Goal: Task Accomplishment & Management: Complete application form

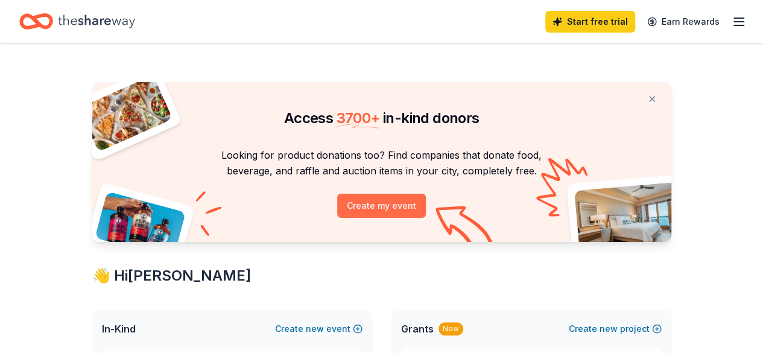
click at [373, 205] on button "Create my event" at bounding box center [381, 206] width 89 height 24
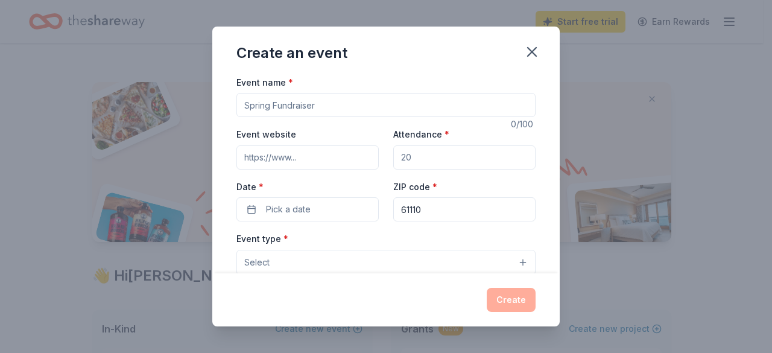
click at [334, 108] on input "Event name *" at bounding box center [386, 105] width 299 height 24
type input "Staff Appreciation"
click at [355, 256] on button "Select" at bounding box center [386, 262] width 299 height 25
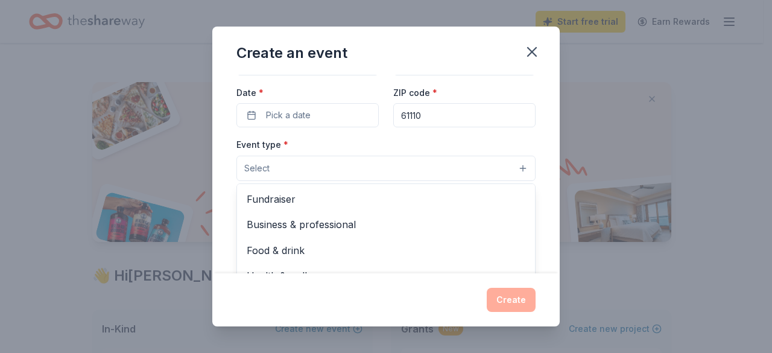
scroll to position [121, 0]
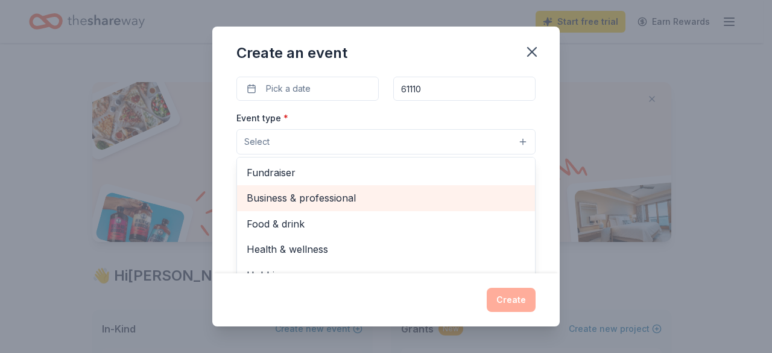
click at [438, 202] on span "Business & professional" at bounding box center [386, 198] width 279 height 16
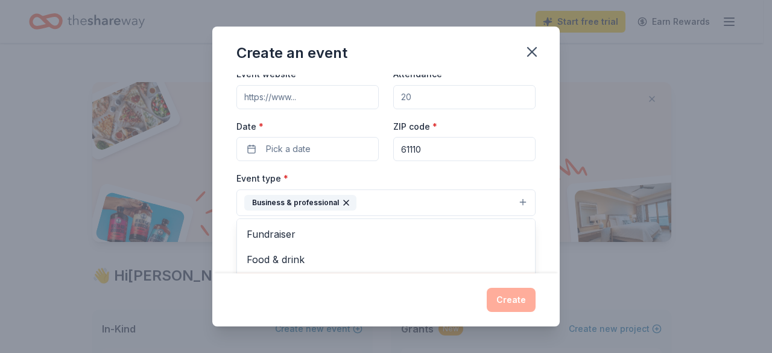
scroll to position [0, 0]
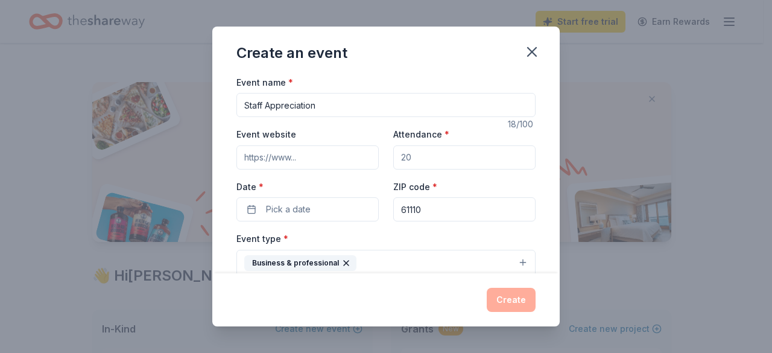
click at [344, 155] on div "Event name * Staff Appreciation 18 /100 Event website Attendance * Date * Pick …" at bounding box center [386, 354] width 299 height 559
click at [336, 155] on input "Event website" at bounding box center [308, 156] width 142 height 24
type input "https://www.rgreatfutures.org/s/"
click at [411, 154] on input "Attendance *" at bounding box center [464, 156] width 142 height 24
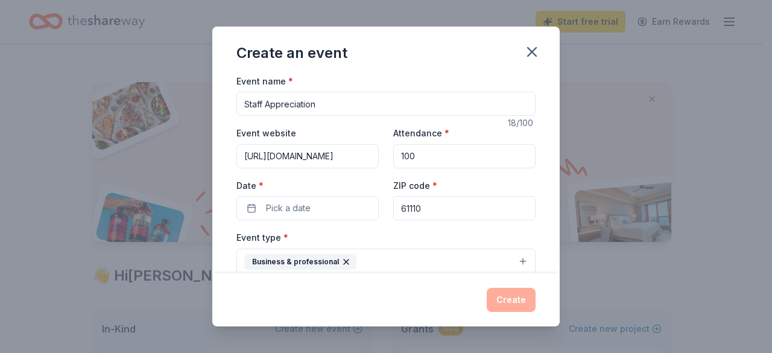
click at [379, 156] on div "Event website https://www.rgreatfutures.org/s/ Attendance * 100 Date * Pick a d…" at bounding box center [386, 173] width 299 height 95
type input "70"
click at [363, 180] on label "Date *" at bounding box center [308, 186] width 142 height 12
click at [363, 196] on button "Pick a date" at bounding box center [308, 208] width 142 height 24
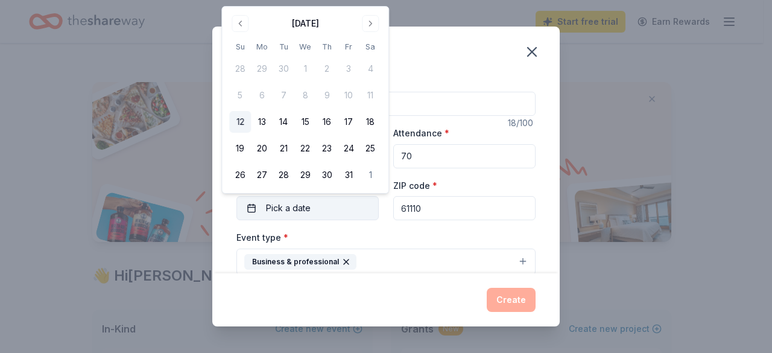
click at [342, 196] on button "Pick a date" at bounding box center [308, 208] width 142 height 24
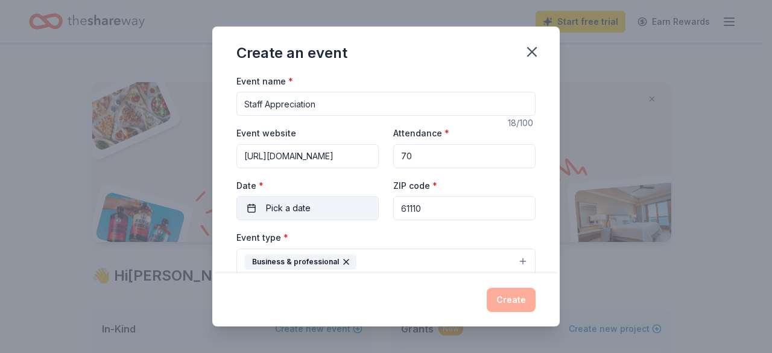
click at [340, 200] on button "Pick a date" at bounding box center [308, 208] width 142 height 24
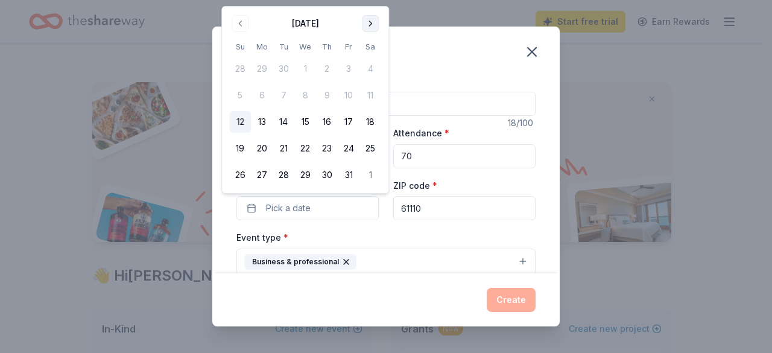
click at [371, 17] on button "Go to next month" at bounding box center [370, 23] width 17 height 17
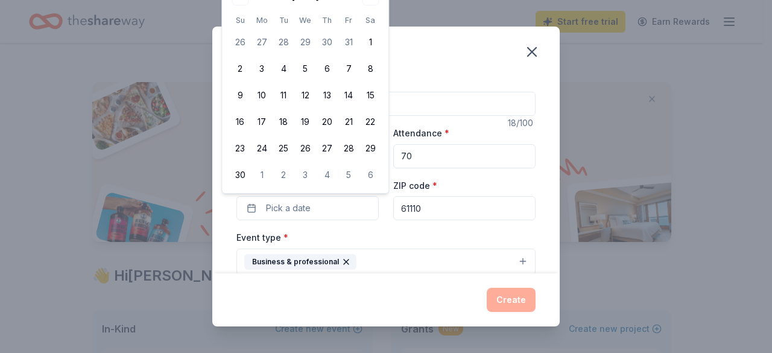
scroll to position [0, 0]
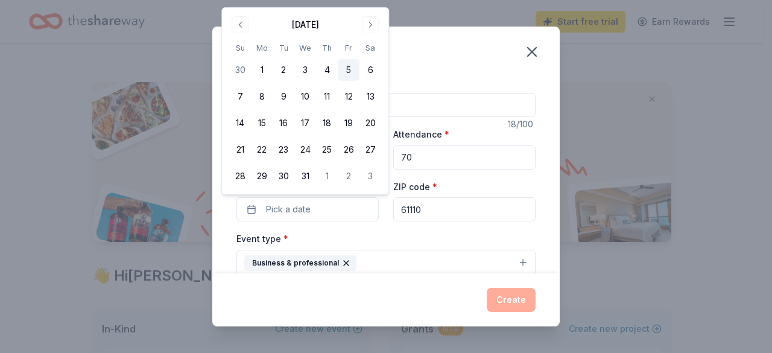
click at [349, 72] on button "5" at bounding box center [349, 70] width 22 height 22
click at [470, 66] on div "Create an event" at bounding box center [386, 51] width 348 height 48
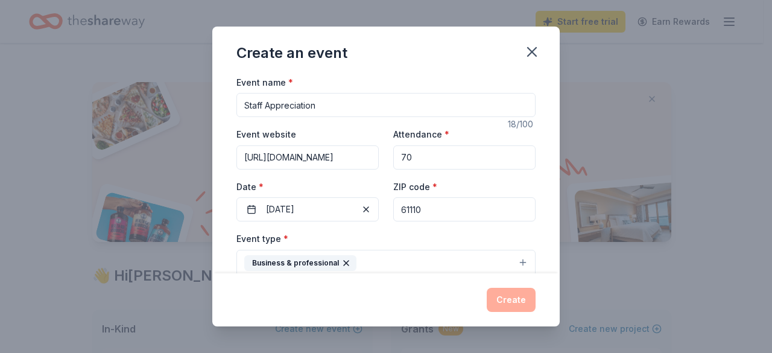
drag, startPoint x: 438, startPoint y: 205, endPoint x: 383, endPoint y: 206, distance: 55.5
click at [383, 206] on div "Event website https://www.rgreatfutures.org/s/ Attendance * 70 Date * 12/05/202…" at bounding box center [386, 174] width 299 height 95
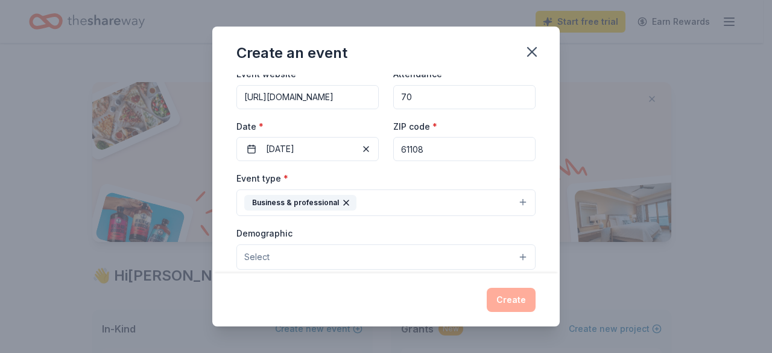
scroll to position [121, 0]
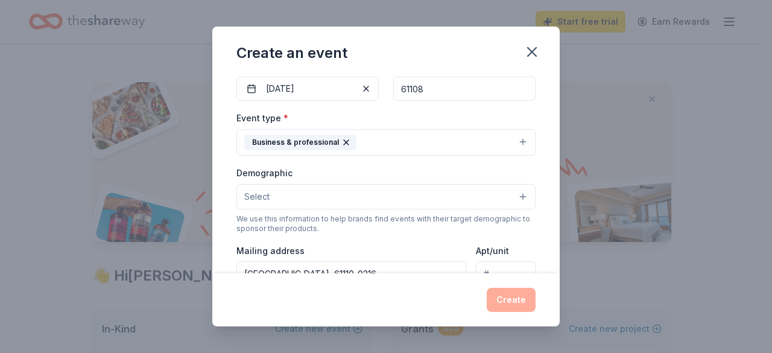
type input "61108"
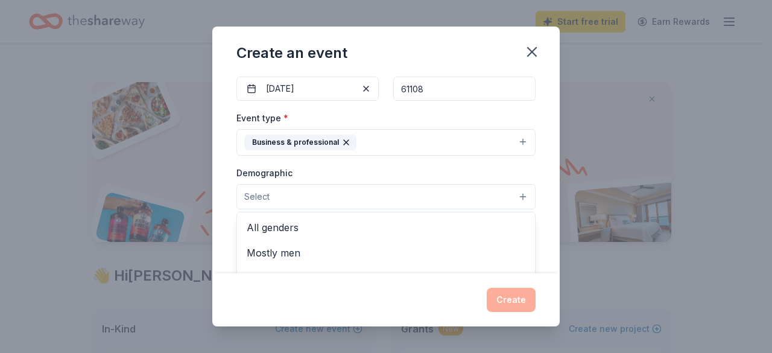
click at [407, 200] on button "Select" at bounding box center [386, 196] width 299 height 25
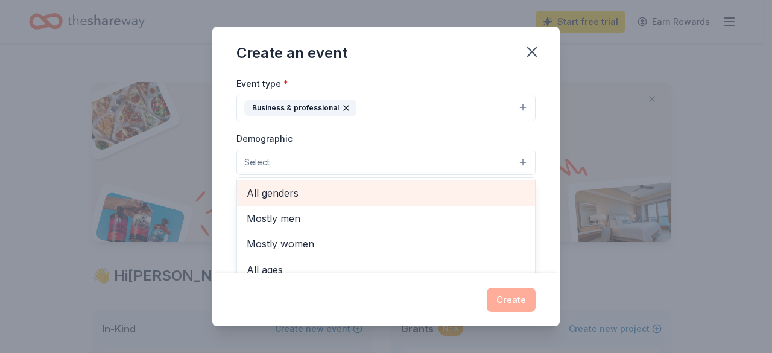
scroll to position [181, 0]
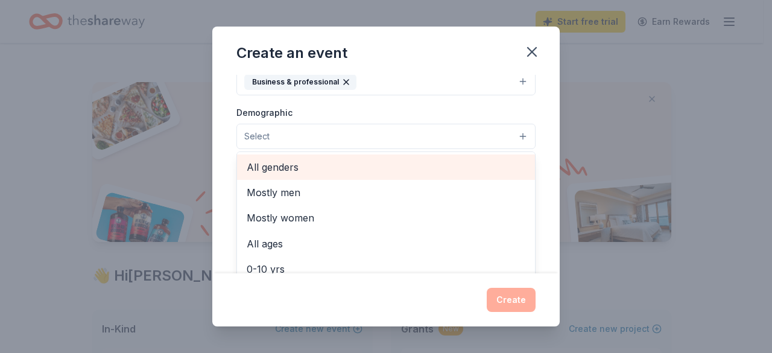
click at [408, 174] on div "All genders" at bounding box center [386, 166] width 298 height 25
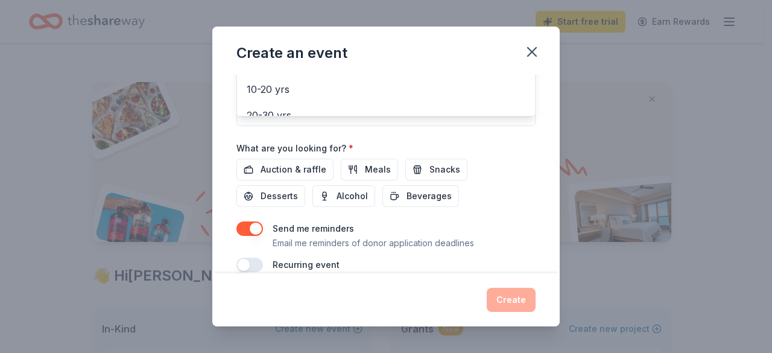
scroll to position [377, 0]
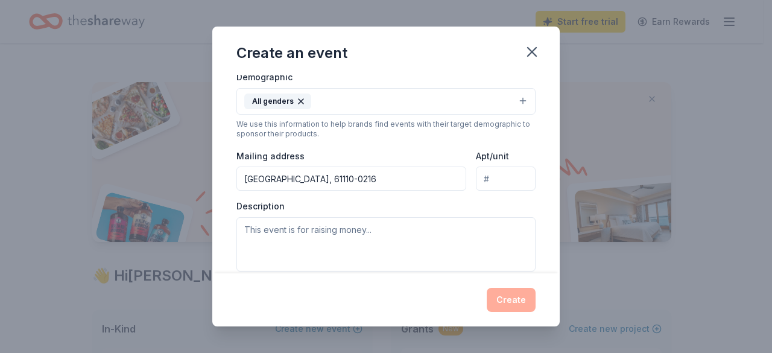
scroll to position [241, 0]
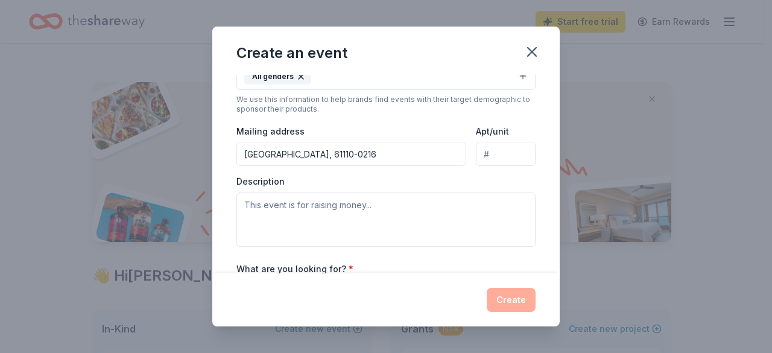
drag, startPoint x: 431, startPoint y: 153, endPoint x: 165, endPoint y: 148, distance: 266.2
click at [165, 148] on div "Create an event Event name * Staff Appreciation 18 /100 Event website https://w…" at bounding box center [386, 176] width 772 height 353
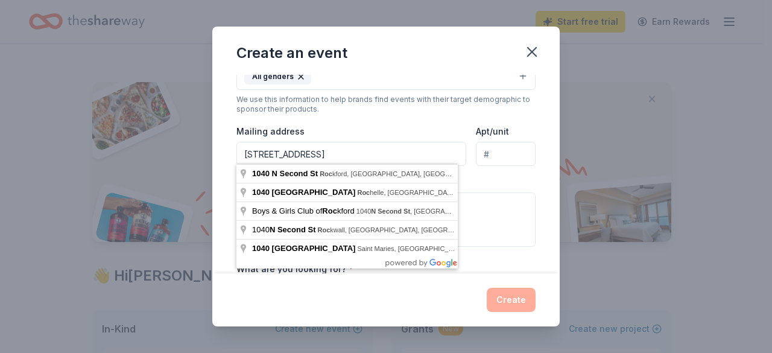
type input "1040 North 2nd Street, Rockford, IL, 61107"
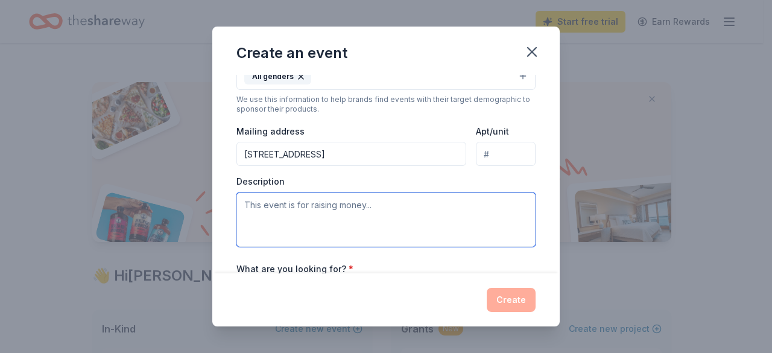
click at [351, 208] on textarea at bounding box center [386, 220] width 299 height 54
paste textarea "For more than 70 years, Boys & Girls Club of Rockford has been a safe, inclusiv…"
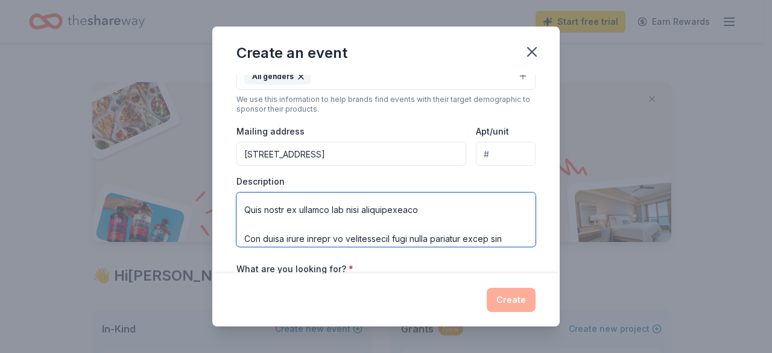
scroll to position [270, 0]
drag, startPoint x: 364, startPoint y: 221, endPoint x: 308, endPoint y: 221, distance: 56.1
click at [308, 221] on textarea at bounding box center [386, 220] width 299 height 54
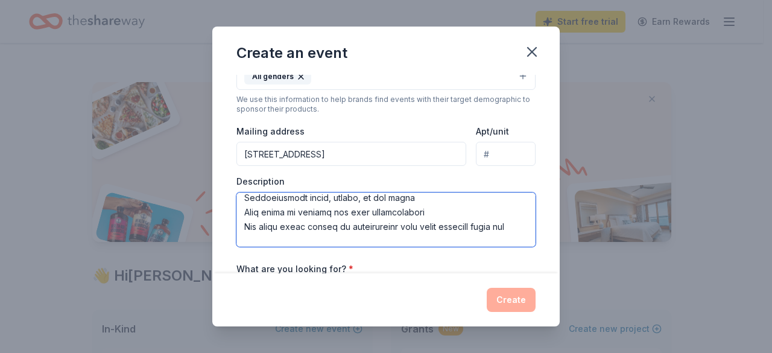
scroll to position [343, 0]
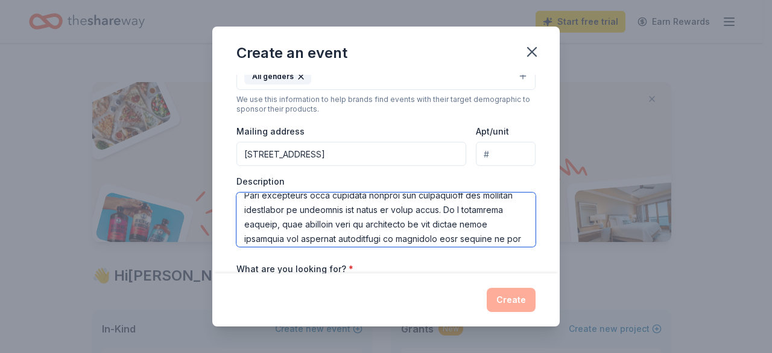
click at [371, 223] on textarea at bounding box center [386, 220] width 299 height 54
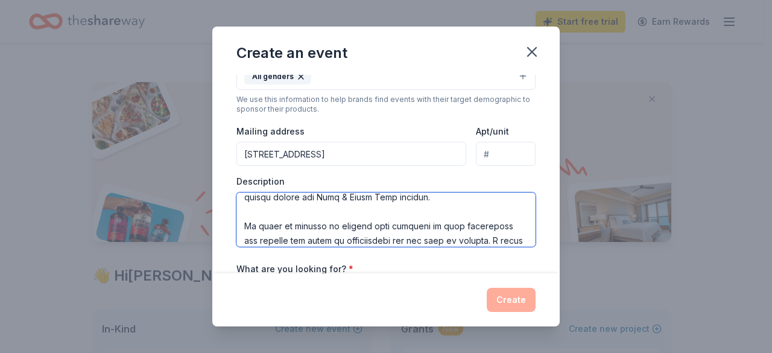
scroll to position [415, 0]
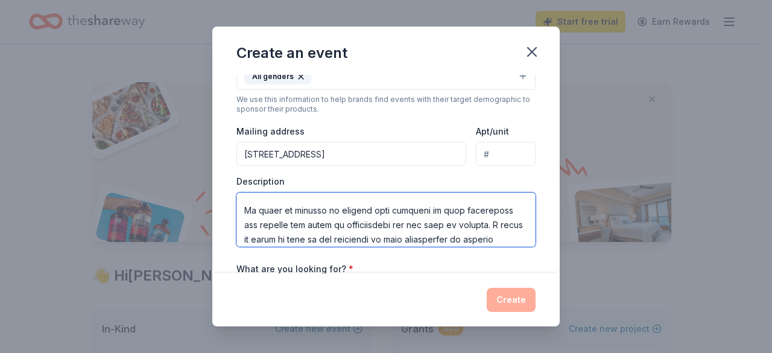
drag, startPoint x: 438, startPoint y: 221, endPoint x: 450, endPoint y: 212, distance: 15.6
click at [450, 212] on textarea at bounding box center [386, 220] width 299 height 54
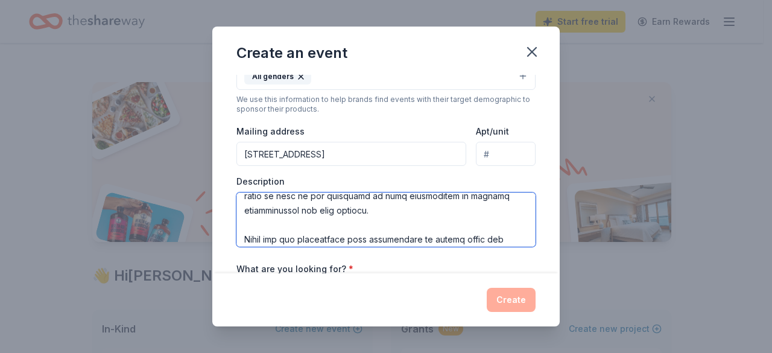
scroll to position [383, 0]
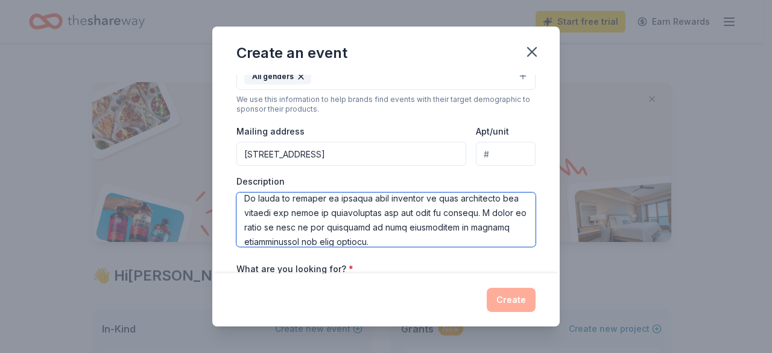
click at [381, 227] on textarea at bounding box center [386, 220] width 299 height 54
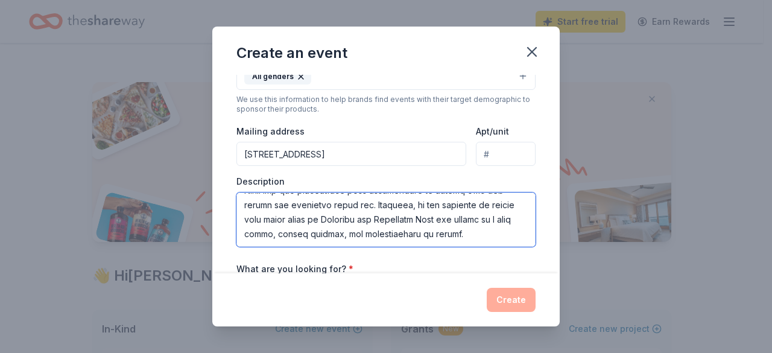
scroll to position [507, 0]
drag, startPoint x: 249, startPoint y: 221, endPoint x: 416, endPoint y: 229, distance: 167.3
click at [416, 229] on textarea at bounding box center [386, 220] width 299 height 54
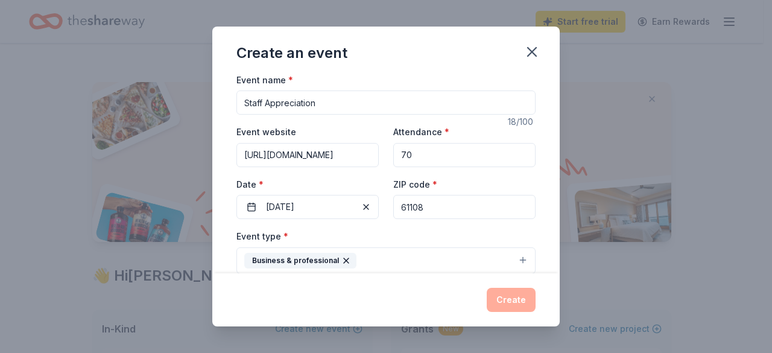
scroll to position [0, 0]
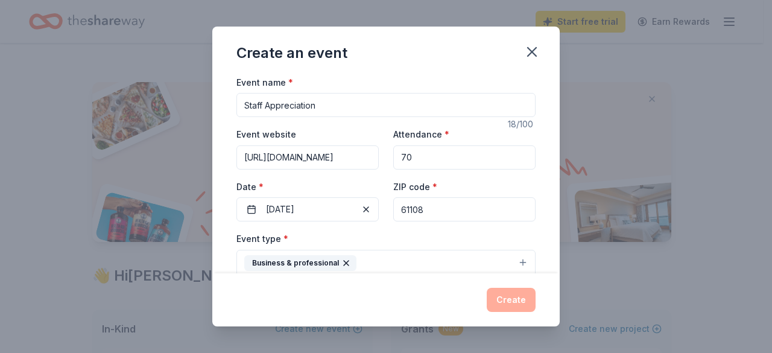
type textarea "For more than 70 years, Boys & Girls Club of Rockford has been a safe, inclusiv…"
click at [369, 105] on input "Staff Appreciation" at bounding box center [386, 105] width 299 height 24
type input "Staff Appreciation Day"
click at [530, 210] on div "Event name * Staff Appreciation Day 22 /100 Event website https://www.rgreatfut…" at bounding box center [386, 174] width 348 height 199
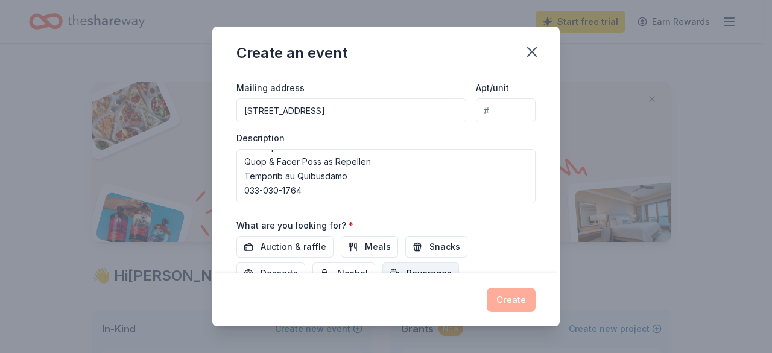
scroll to position [362, 0]
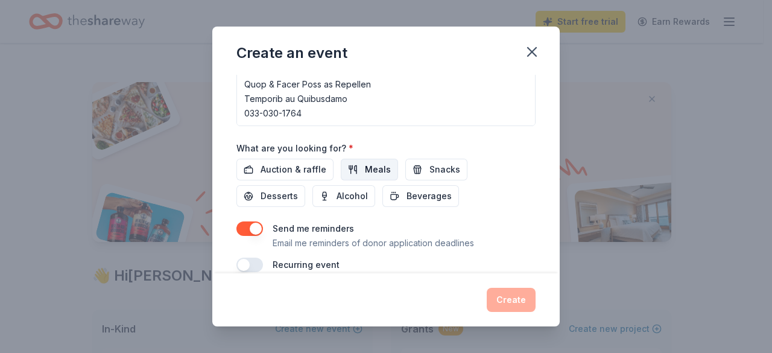
click at [366, 167] on span "Meals" at bounding box center [378, 169] width 26 height 14
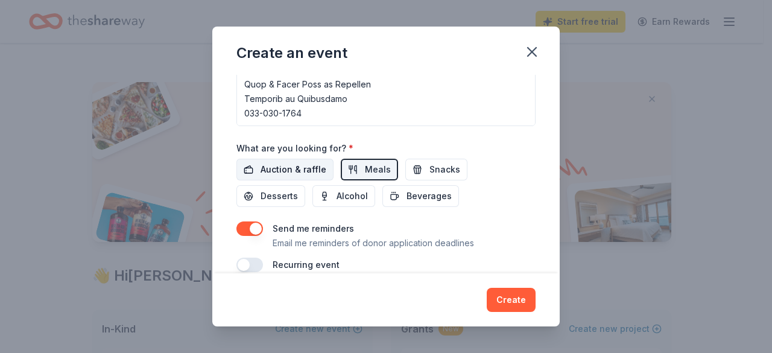
click at [296, 167] on span "Auction & raffle" at bounding box center [294, 169] width 66 height 14
click at [287, 195] on span "Desserts" at bounding box center [279, 196] width 37 height 14
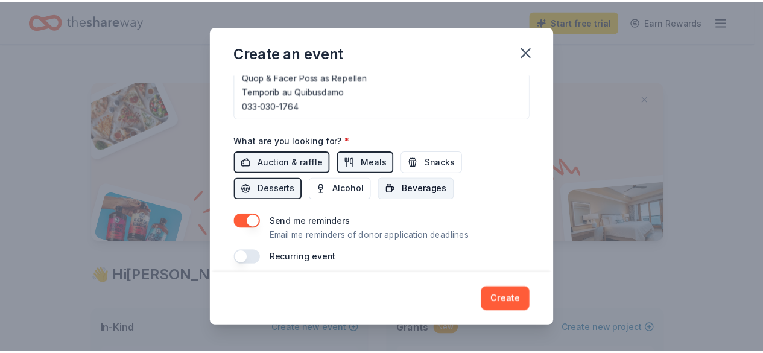
scroll to position [377, 0]
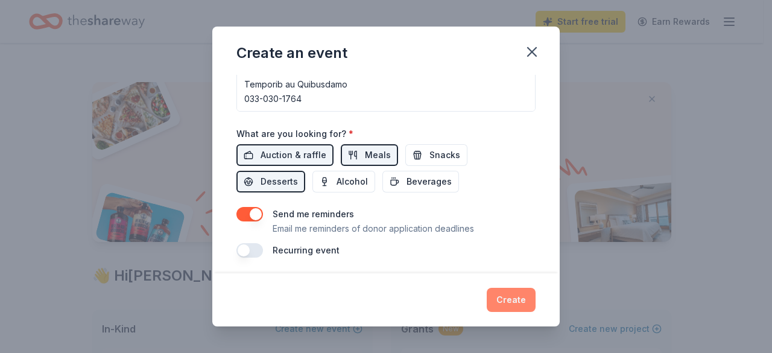
click at [502, 296] on button "Create" at bounding box center [511, 300] width 49 height 24
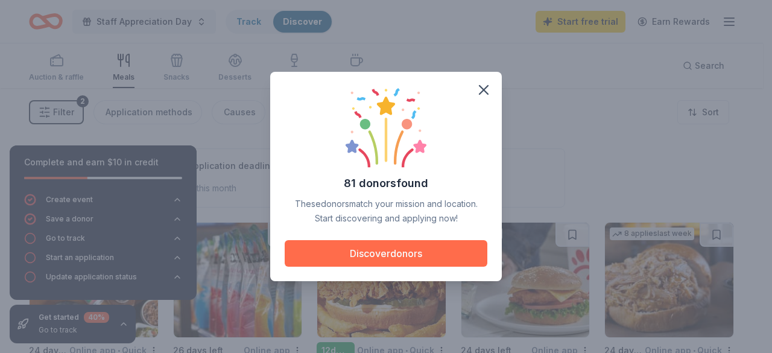
click at [366, 252] on button "Discover donors" at bounding box center [386, 253] width 203 height 27
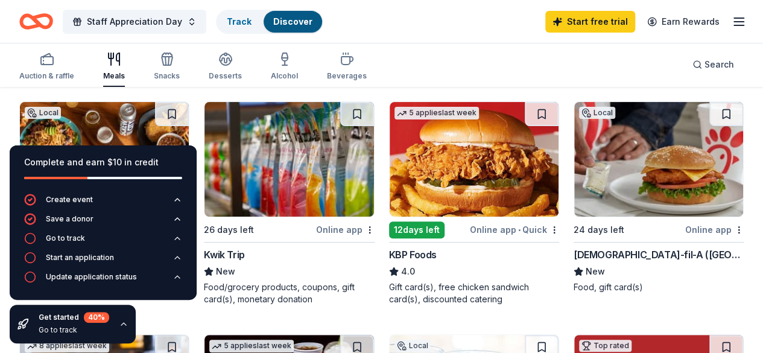
scroll to position [181, 0]
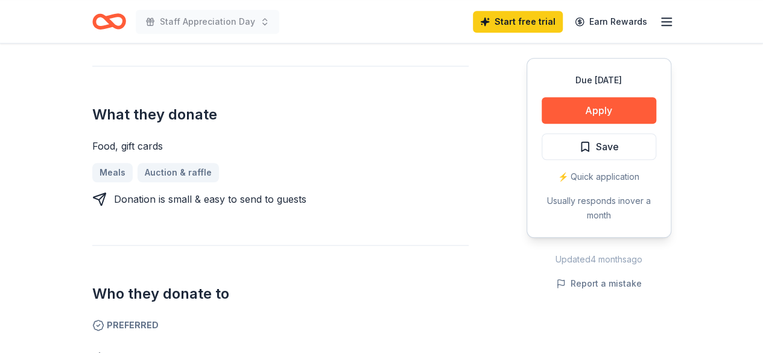
scroll to position [483, 0]
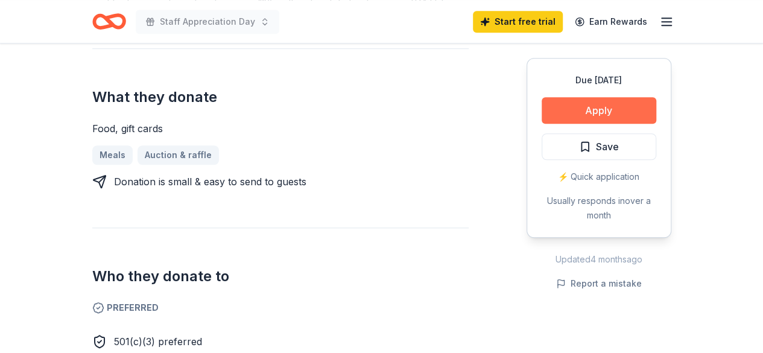
click at [613, 118] on button "Apply" at bounding box center [599, 110] width 115 height 27
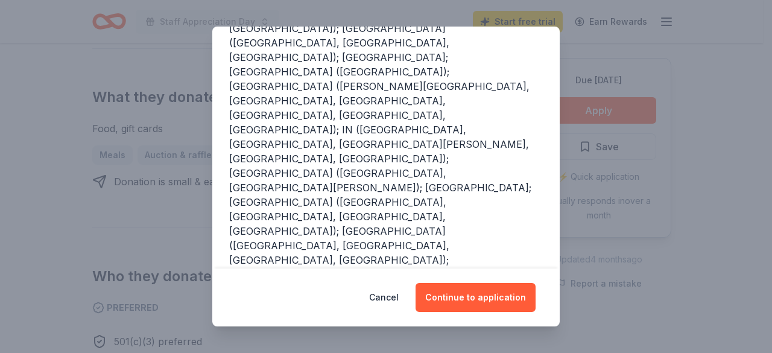
scroll to position [220, 0]
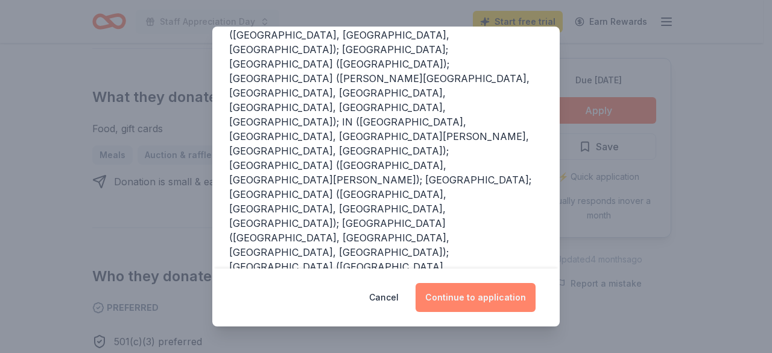
click at [474, 300] on button "Continue to application" at bounding box center [476, 297] width 120 height 29
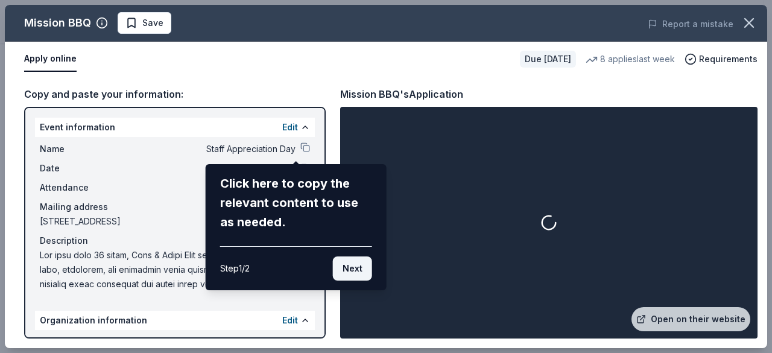
click at [351, 265] on button "Next" at bounding box center [352, 268] width 39 height 24
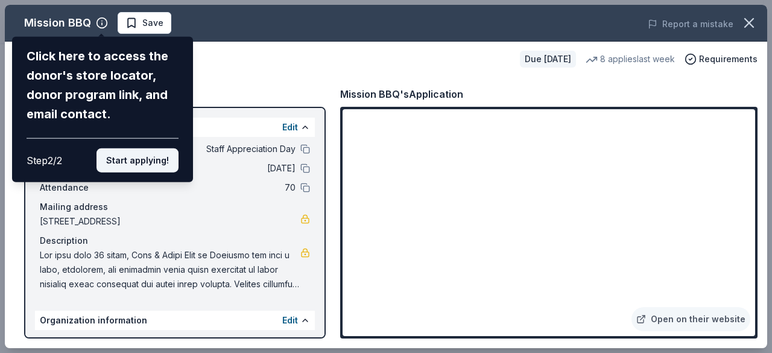
click at [155, 153] on button "Start applying!" at bounding box center [138, 160] width 82 height 24
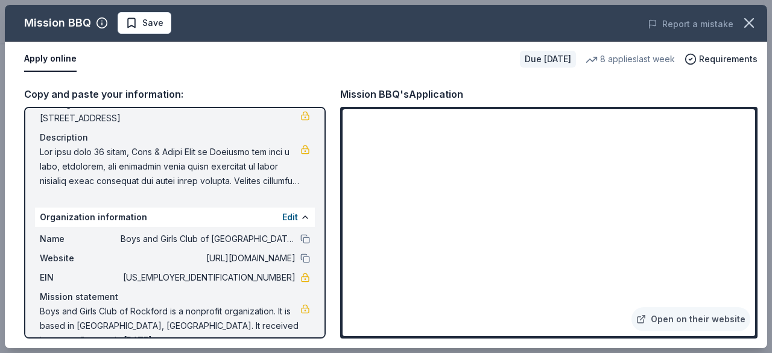
scroll to position [113, 0]
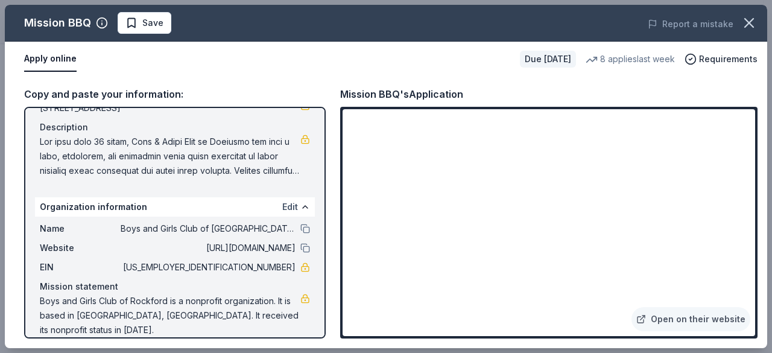
click at [282, 202] on button "Edit" at bounding box center [290, 207] width 16 height 14
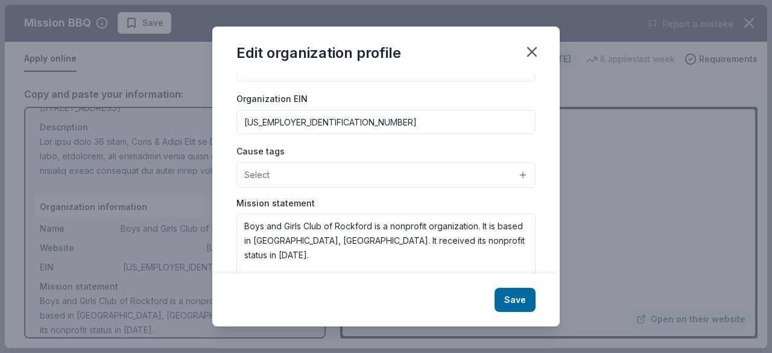
scroll to position [181, 0]
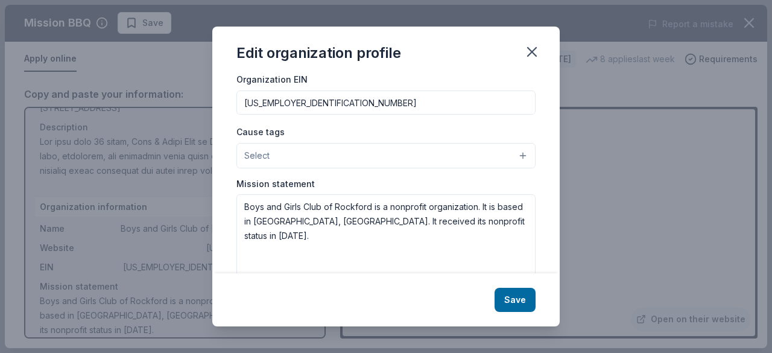
click at [348, 161] on button "Select" at bounding box center [386, 155] width 299 height 25
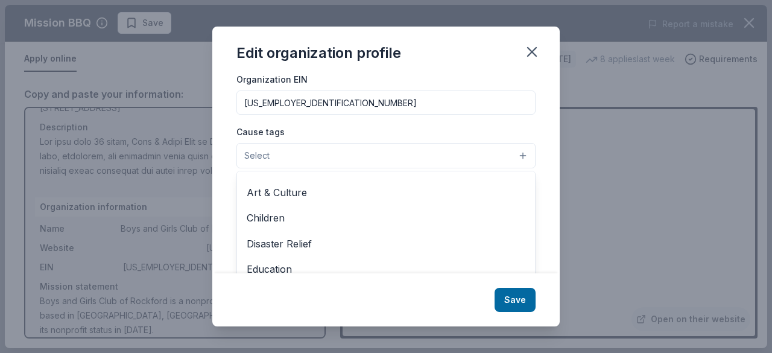
scroll to position [0, 0]
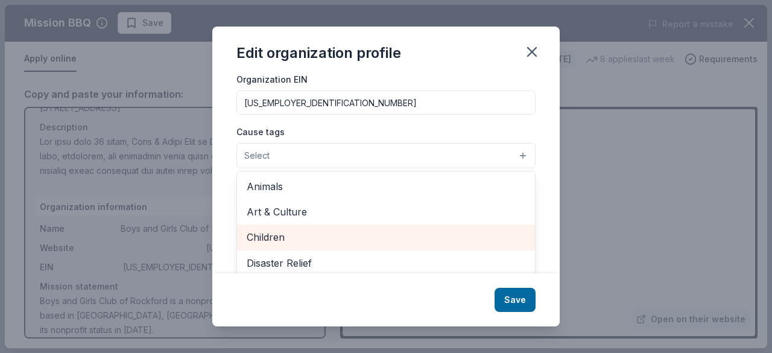
click at [358, 240] on span "Children" at bounding box center [386, 237] width 279 height 16
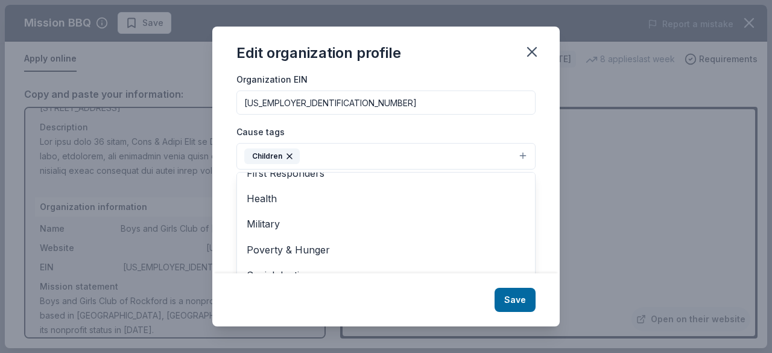
scroll to position [221, 0]
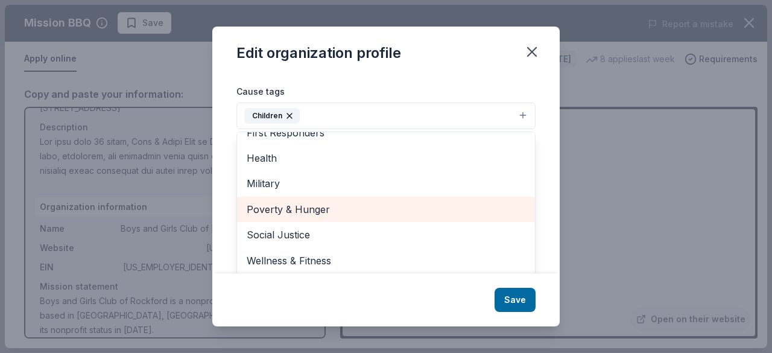
click at [439, 206] on span "Poverty & Hunger" at bounding box center [386, 210] width 279 height 16
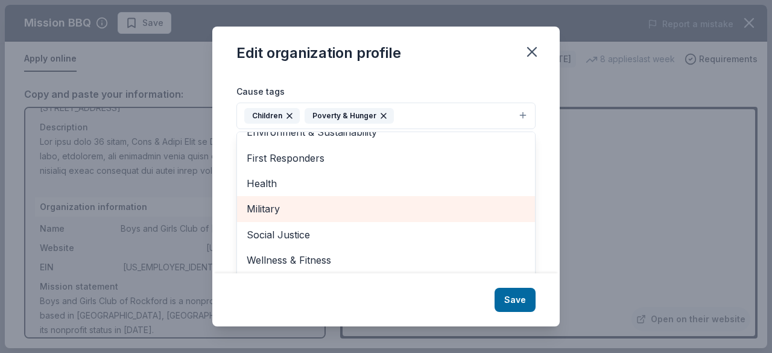
scroll to position [116, 0]
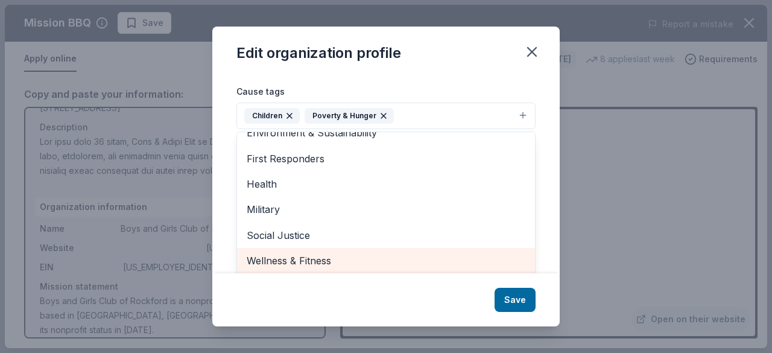
click at [425, 255] on span "Wellness & Fitness" at bounding box center [386, 261] width 279 height 16
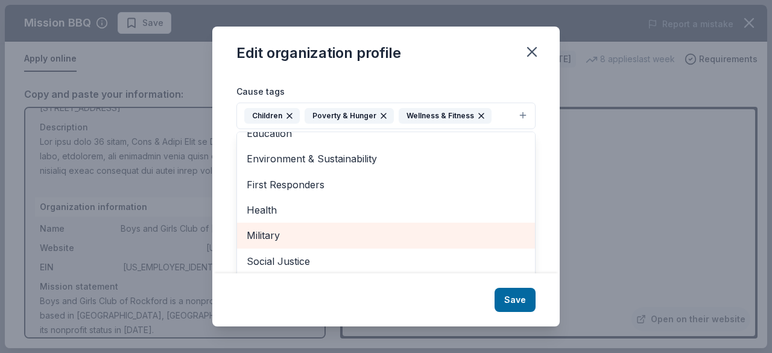
scroll to position [30, 0]
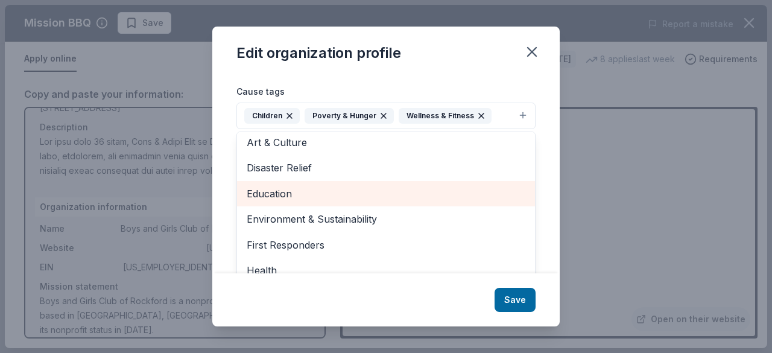
click at [395, 193] on span "Education" at bounding box center [386, 194] width 279 height 16
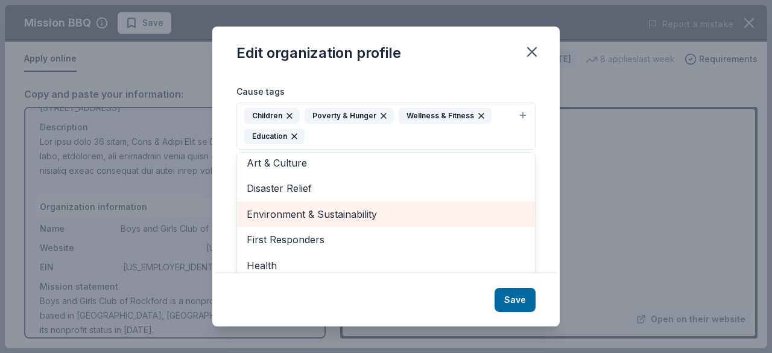
scroll to position [0, 0]
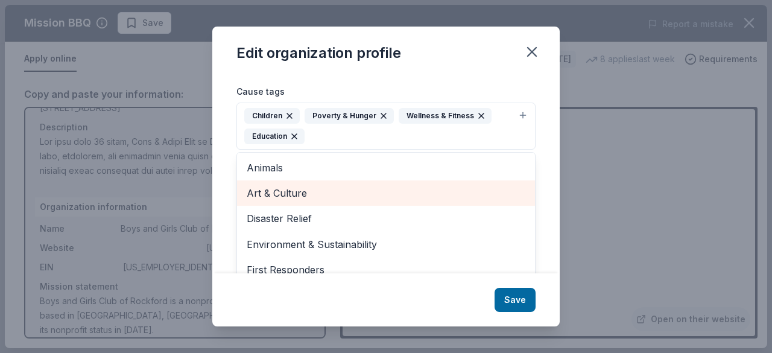
click at [388, 197] on span "Art & Culture" at bounding box center [386, 193] width 279 height 16
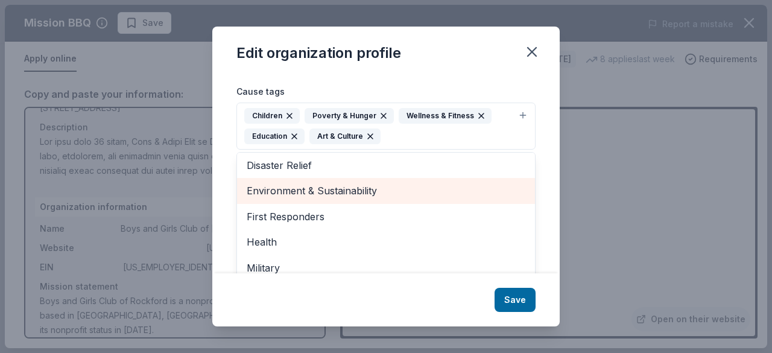
scroll to position [40, 0]
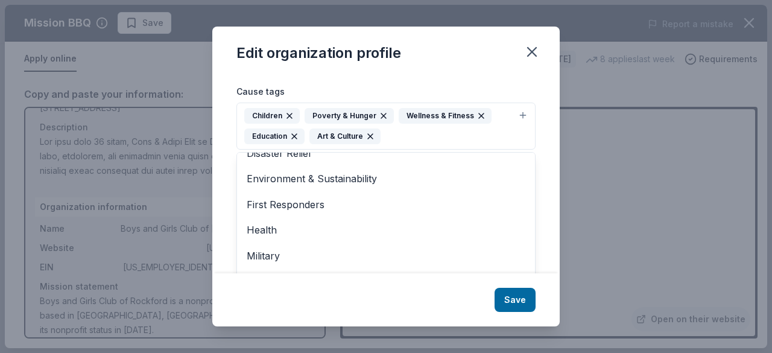
click at [520, 300] on div "Edit organization profile Changes made here will be reflected on your Account. …" at bounding box center [386, 177] width 348 height 301
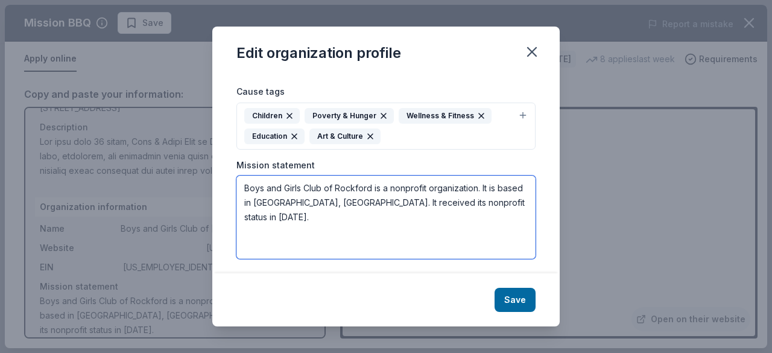
drag, startPoint x: 497, startPoint y: 199, endPoint x: 151, endPoint y: 174, distance: 346.6
click at [151, 174] on div "Edit organization profile Changes made here will be reflected on your Account. …" at bounding box center [386, 176] width 772 height 353
paste textarea "The mission of the Boys & Girls Club of Rockford is to improve the quality of l…"
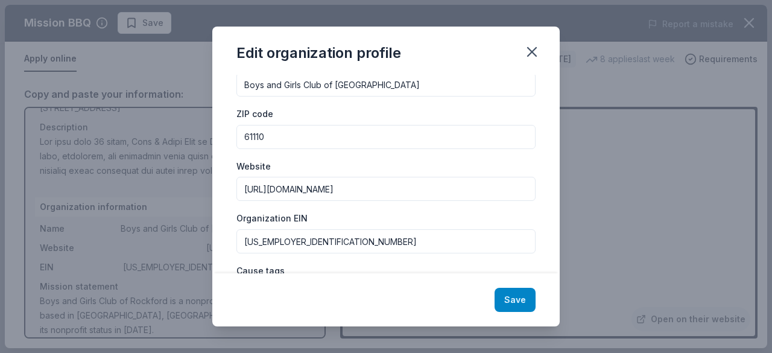
scroll to position [40, 0]
type textarea "The mission of the Boys & Girls Club of Rockford is to improve the quality of l…"
click at [514, 301] on button "Save" at bounding box center [515, 300] width 41 height 24
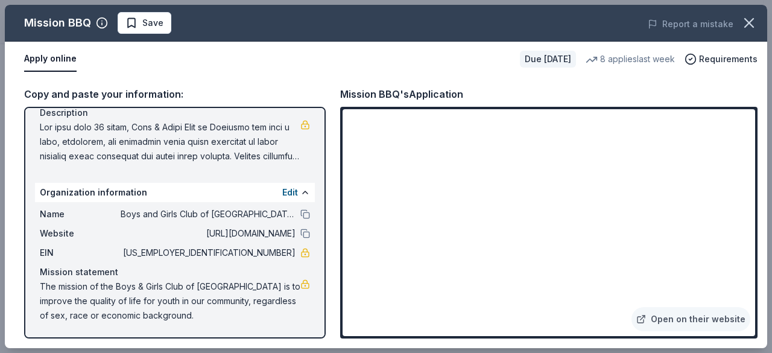
scroll to position [68, 0]
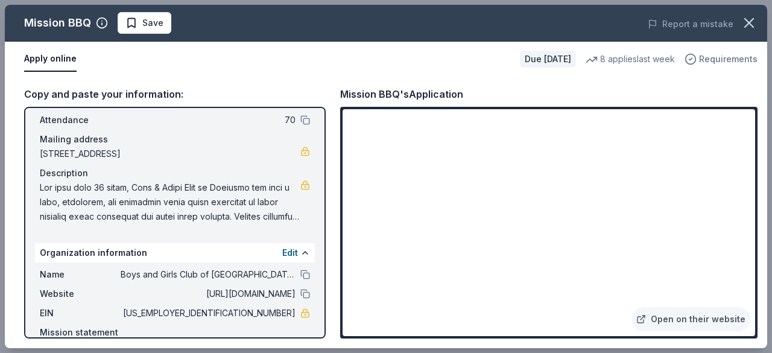
click at [710, 61] on span "Requirements" at bounding box center [728, 59] width 59 height 14
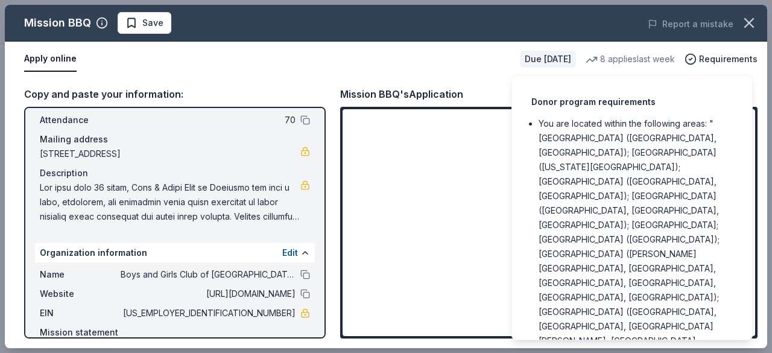
scroll to position [85, 0]
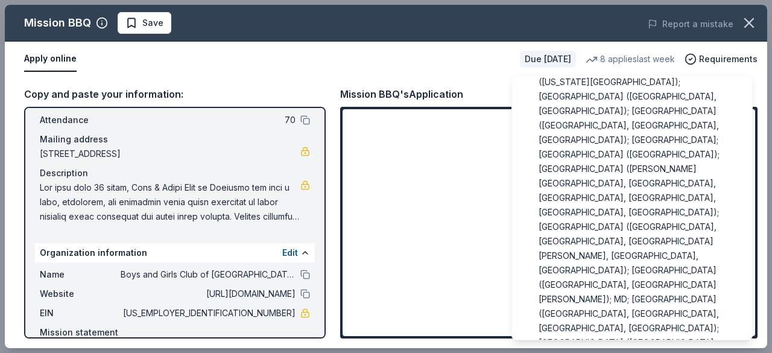
click at [462, 64] on div "Apply online" at bounding box center [267, 58] width 486 height 25
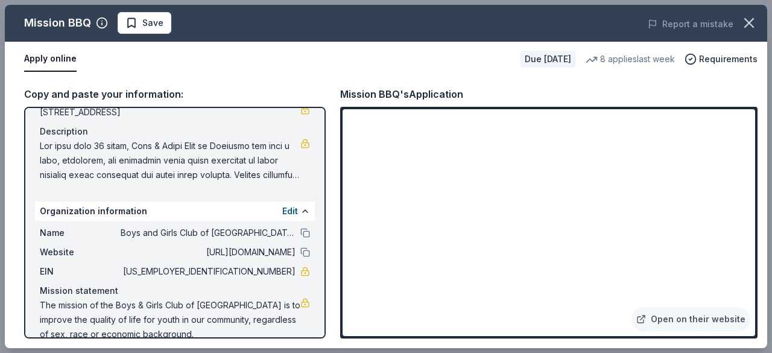
scroll to position [128, 0]
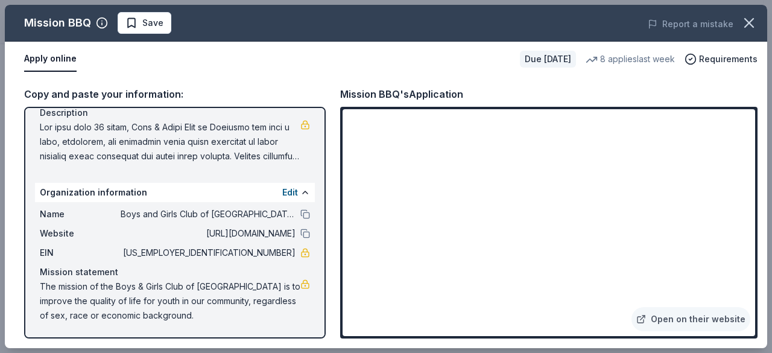
click at [407, 59] on div "Apply online" at bounding box center [267, 58] width 486 height 25
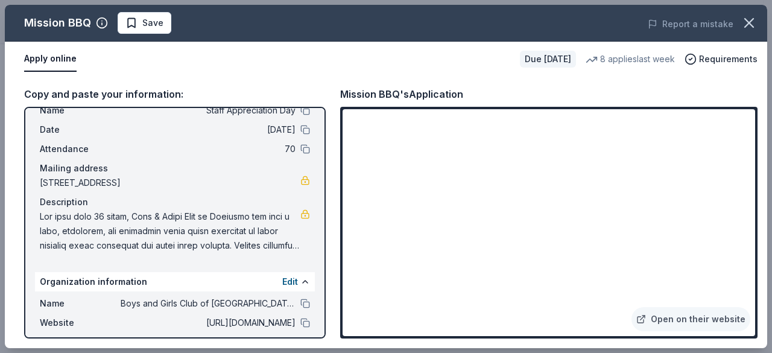
scroll to position [21, 0]
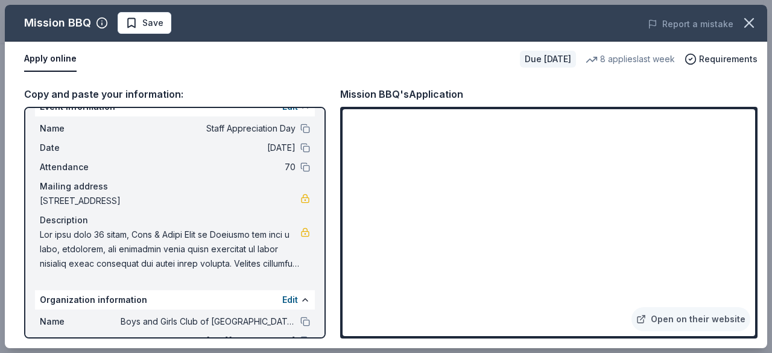
click at [565, 60] on div "Due in 24 days" at bounding box center [548, 59] width 56 height 17
click at [600, 57] on div "8 applies last week" at bounding box center [630, 59] width 89 height 14
click at [712, 65] on span "Requirements" at bounding box center [728, 59] width 59 height 14
click at [711, 67] on div "Due in 24 days 8 applies last week Requirements" at bounding box center [639, 59] width 238 height 17
click at [670, 312] on link "Open on their website" at bounding box center [691, 319] width 119 height 24
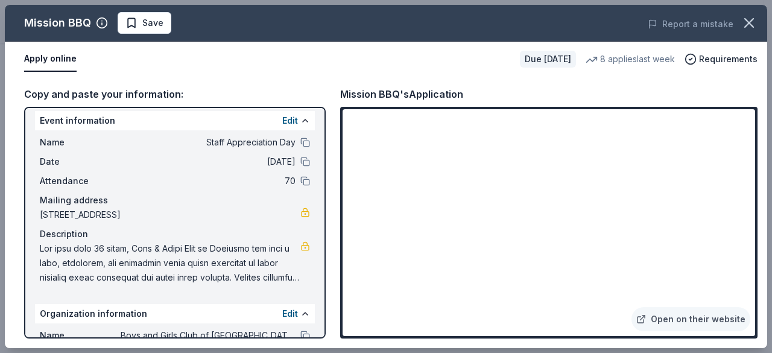
scroll to position [0, 0]
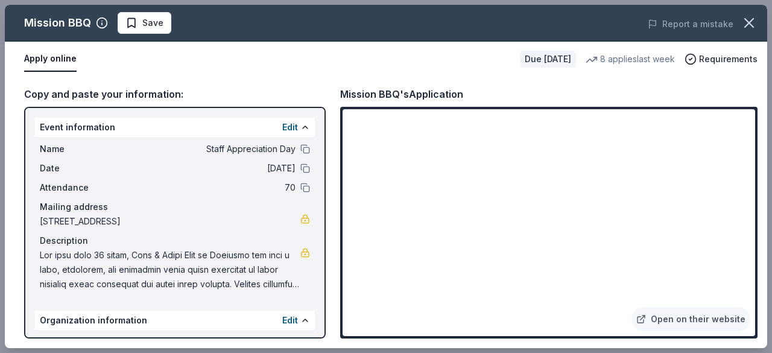
click at [65, 57] on button "Apply online" at bounding box center [50, 58] width 53 height 25
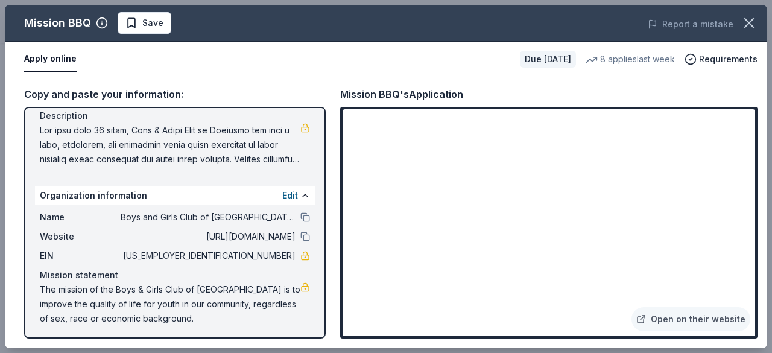
scroll to position [128, 0]
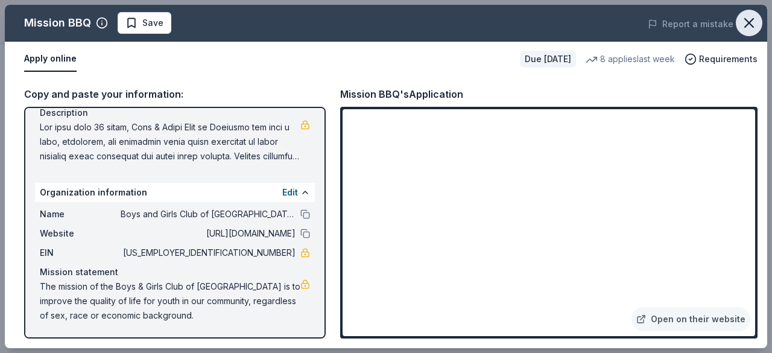
click at [754, 24] on icon "button" at bounding box center [749, 22] width 17 height 17
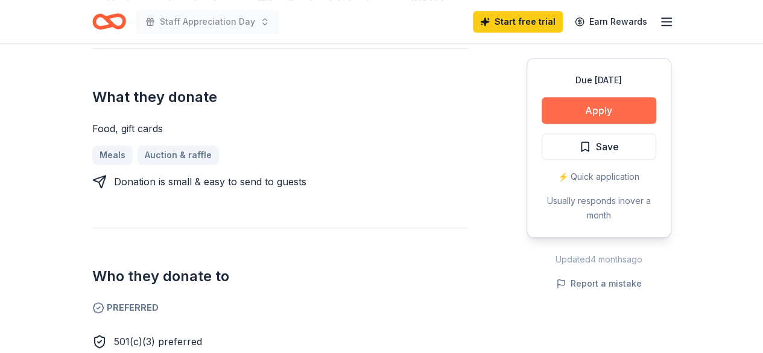
click at [599, 109] on button "Apply" at bounding box center [599, 110] width 115 height 27
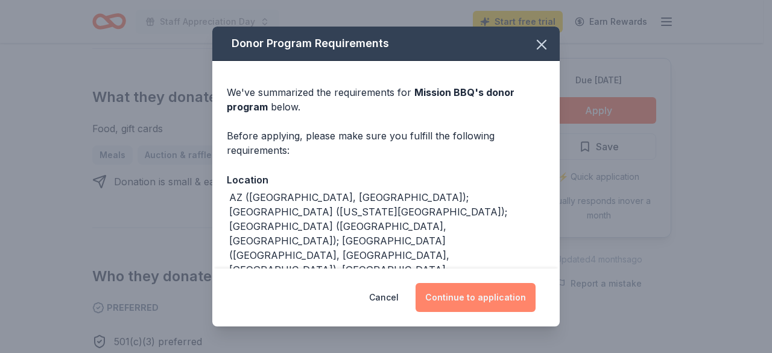
click at [465, 293] on button "Continue to application" at bounding box center [476, 297] width 120 height 29
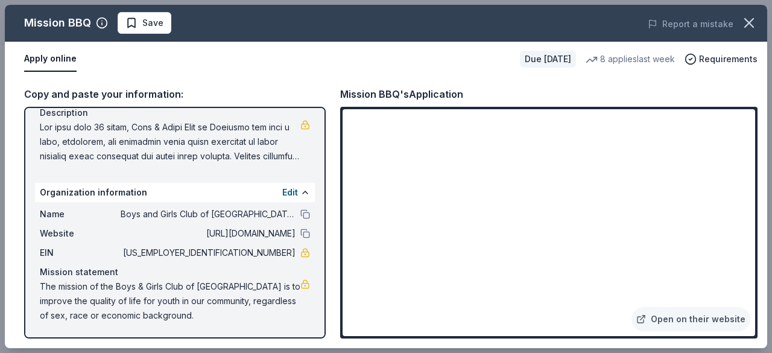
click at [448, 94] on div "Mission BBQ's Application" at bounding box center [401, 94] width 123 height 16
click at [134, 18] on span "Save" at bounding box center [145, 23] width 38 height 14
click at [747, 21] on icon "button" at bounding box center [749, 22] width 17 height 17
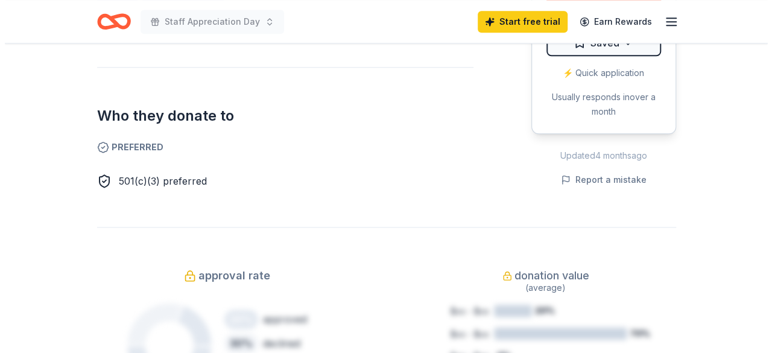
scroll to position [560, 0]
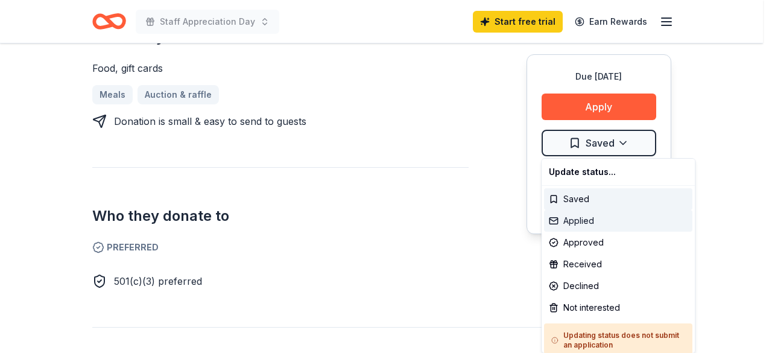
click at [585, 217] on div "Applied" at bounding box center [618, 221] width 148 height 22
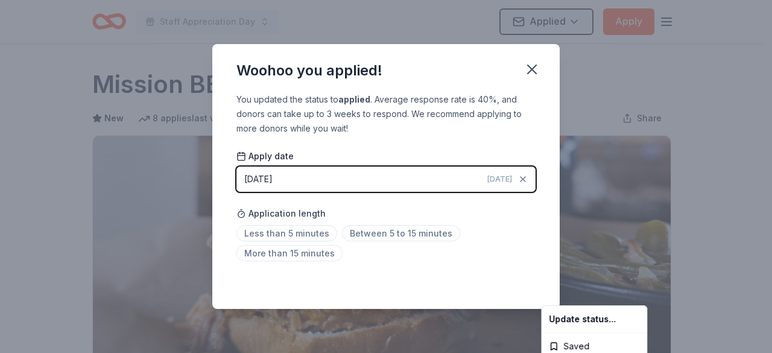
click at [533, 71] on html "Staff Appreciation Day Applied Apply Due in 24 days Share Mission BBQ New 8 app…" at bounding box center [386, 176] width 772 height 353
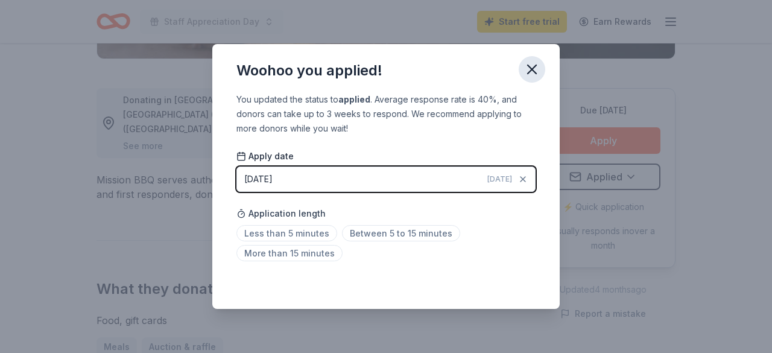
click at [532, 73] on icon "button" at bounding box center [532, 69] width 17 height 17
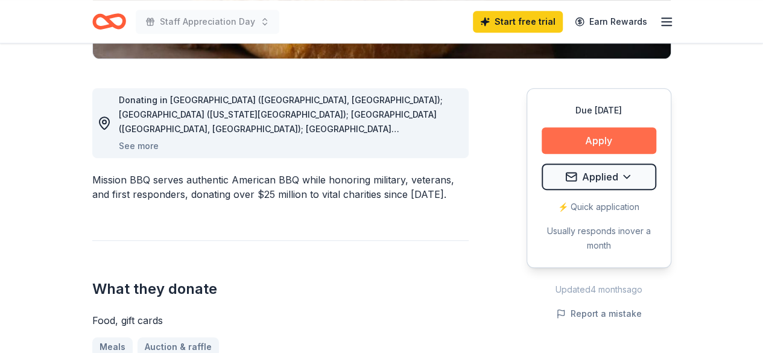
click at [549, 141] on button "Apply" at bounding box center [599, 140] width 115 height 27
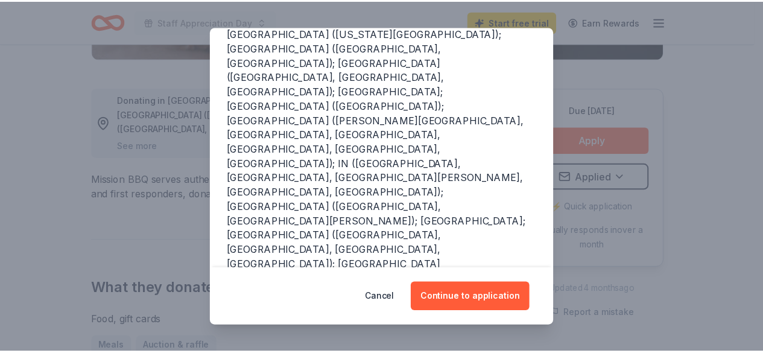
scroll to position [220, 0]
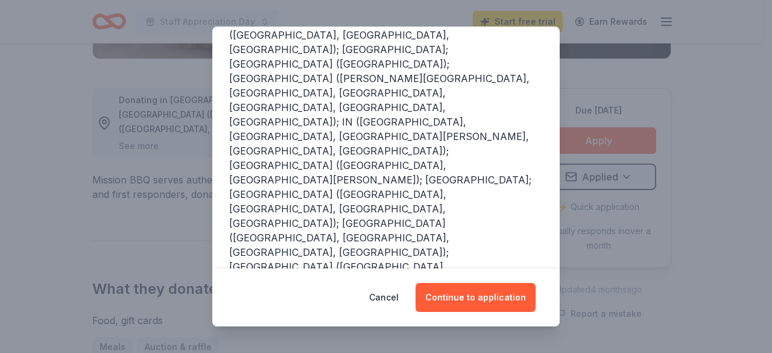
click at [471, 282] on div "Cancel Continue to application" at bounding box center [386, 298] width 348 height 58
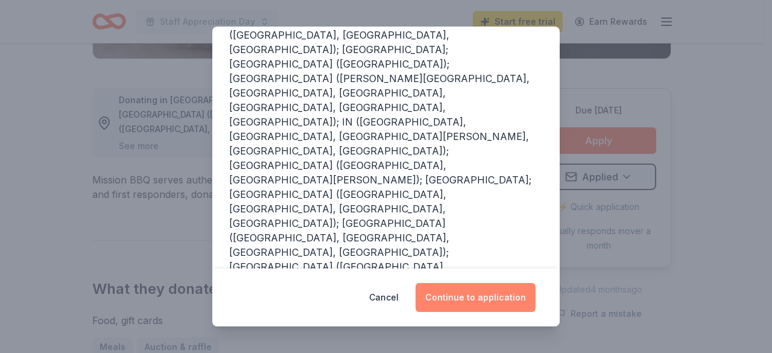
click at [470, 287] on button "Continue to application" at bounding box center [476, 297] width 120 height 29
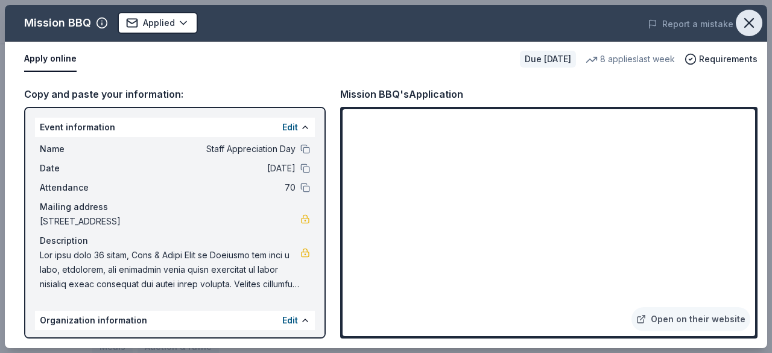
click at [748, 24] on icon "button" at bounding box center [749, 23] width 8 height 8
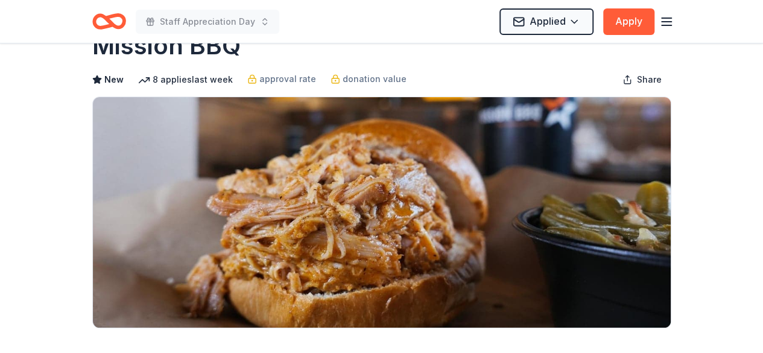
scroll to position [0, 0]
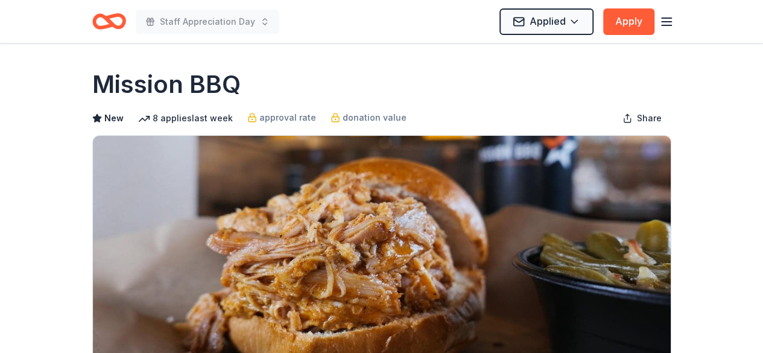
click at [666, 24] on icon "button" at bounding box center [667, 21] width 14 height 14
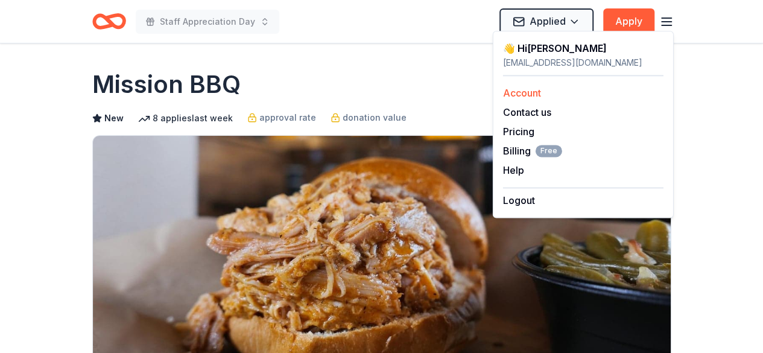
click at [546, 91] on div "Account" at bounding box center [583, 93] width 161 height 14
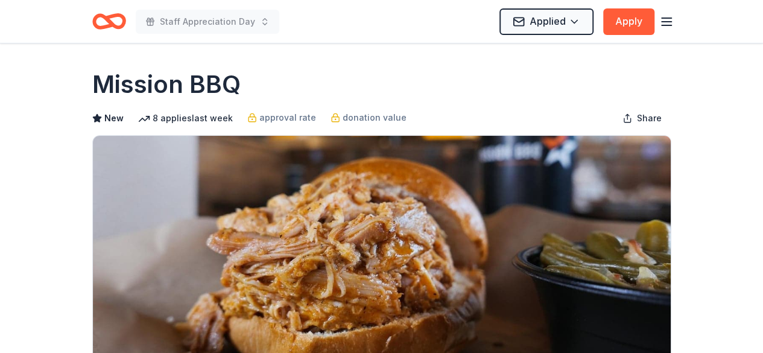
click at [106, 21] on icon "Home" at bounding box center [109, 21] width 34 height 28
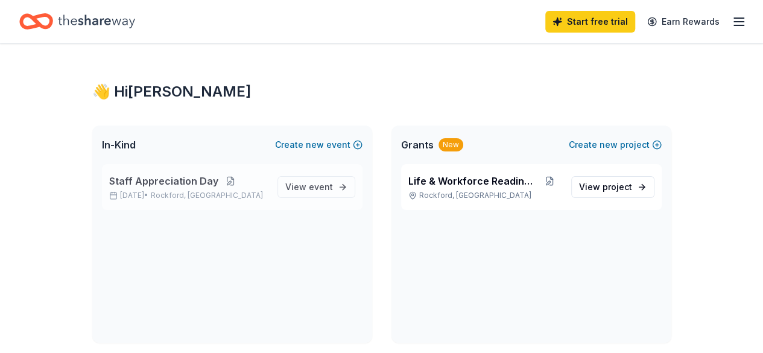
click at [238, 180] on button at bounding box center [230, 181] width 24 height 10
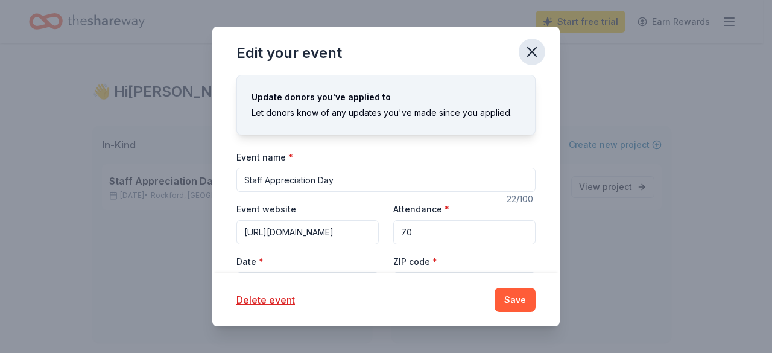
click at [532, 48] on icon "button" at bounding box center [532, 51] width 17 height 17
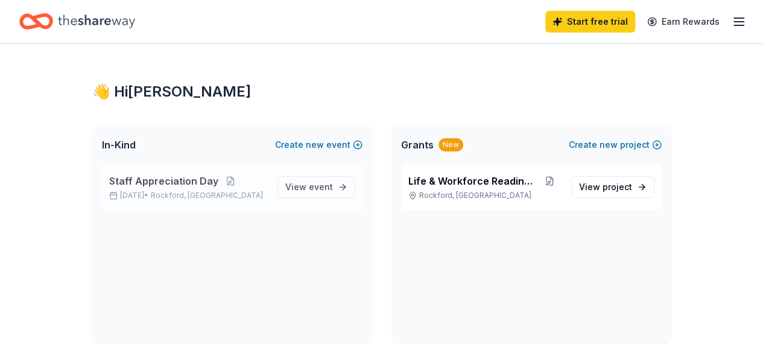
click at [275, 186] on div "Staff Appreciation Day Dec 05, 2025 • Rockford, IL View event" at bounding box center [232, 187] width 261 height 46
click at [322, 189] on span "event" at bounding box center [321, 187] width 24 height 10
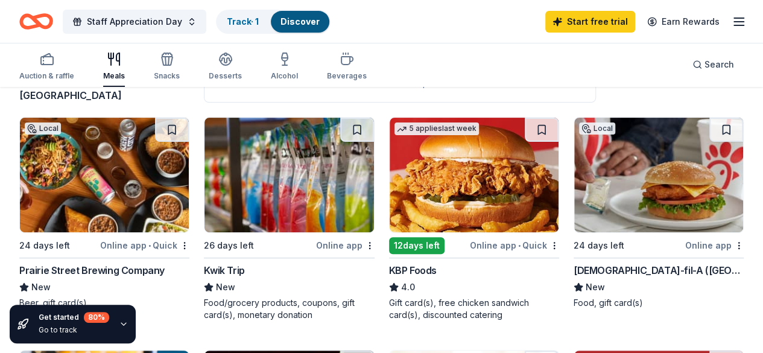
scroll to position [121, 0]
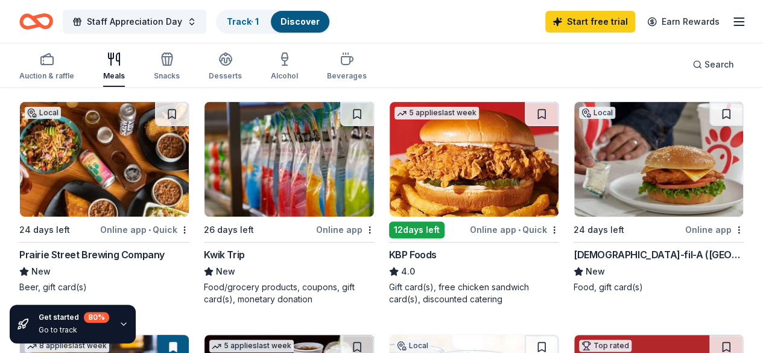
click at [217, 267] on div "New" at bounding box center [289, 271] width 170 height 14
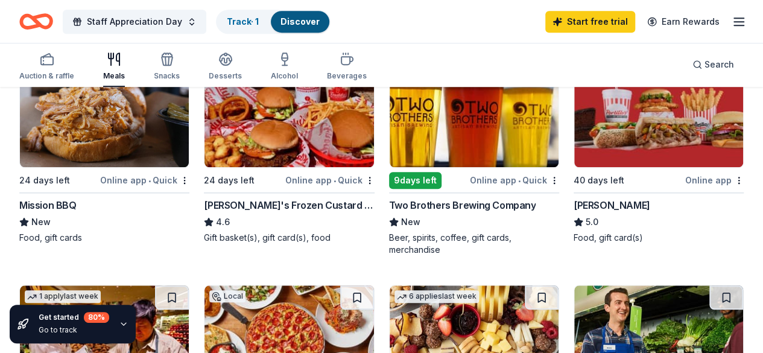
scroll to position [422, 0]
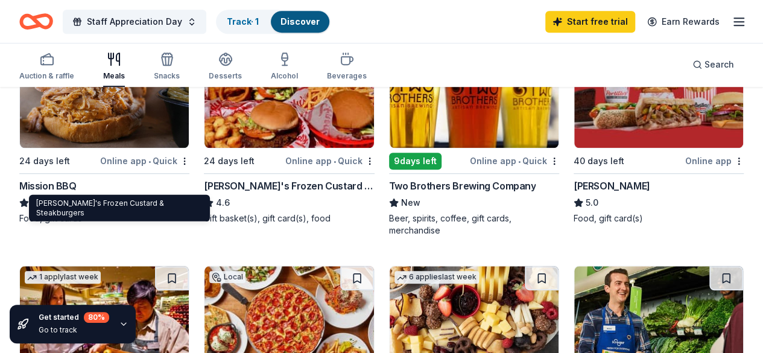
click at [204, 182] on div "Freddy's Frozen Custard & Steakburgers" at bounding box center [289, 186] width 170 height 14
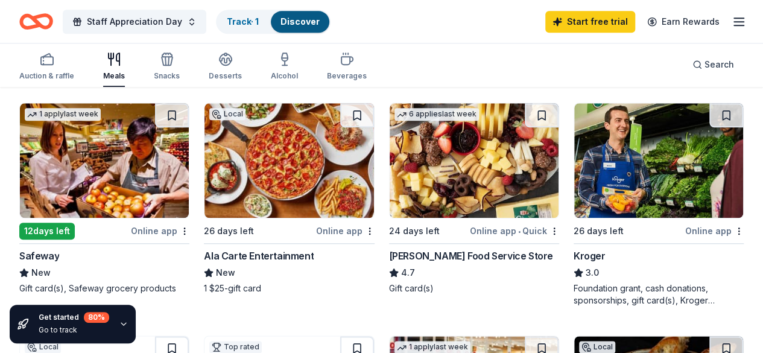
scroll to position [603, 0]
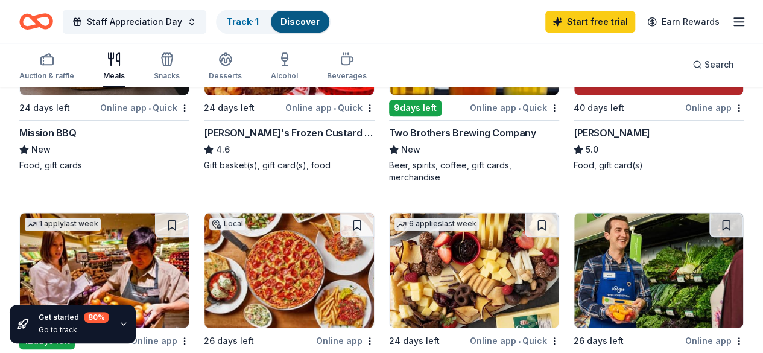
scroll to position [422, 0]
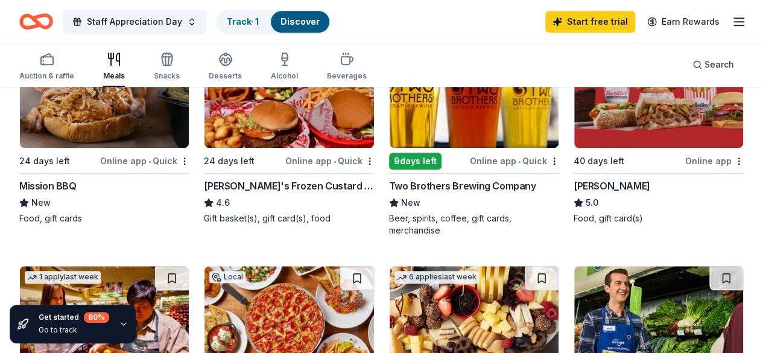
click at [574, 182] on div "Portillo's" at bounding box center [612, 186] width 77 height 14
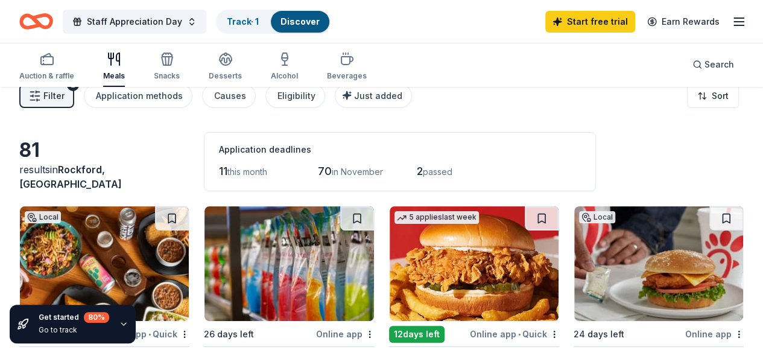
scroll to position [0, 0]
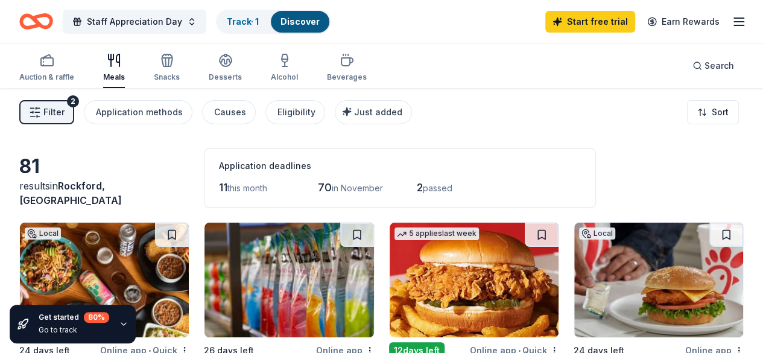
click at [423, 190] on span "passed" at bounding box center [438, 188] width 30 height 10
click at [171, 67] on icon "button" at bounding box center [167, 60] width 14 height 14
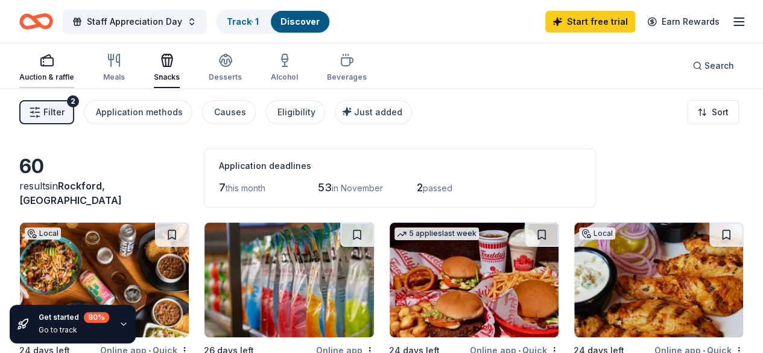
click at [71, 77] on div "Auction & raffle" at bounding box center [46, 77] width 55 height 10
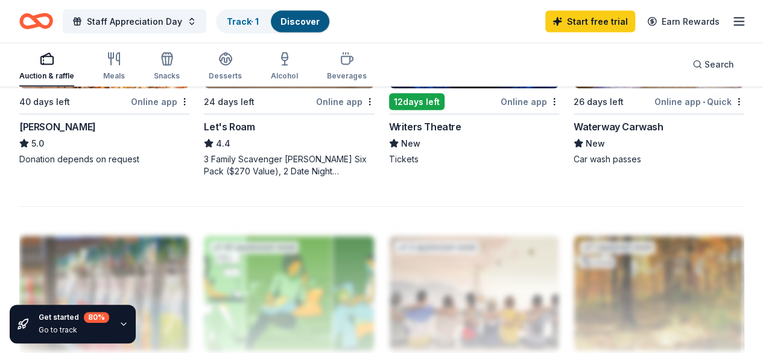
scroll to position [1207, 0]
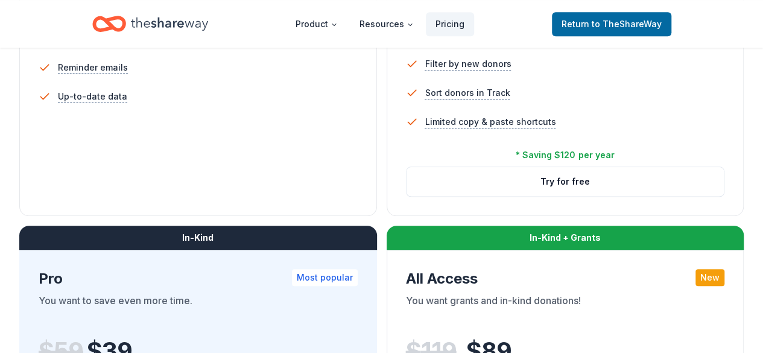
scroll to position [483, 0]
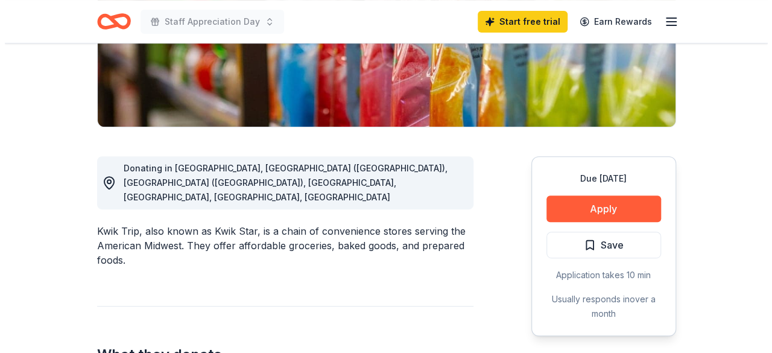
scroll to position [241, 0]
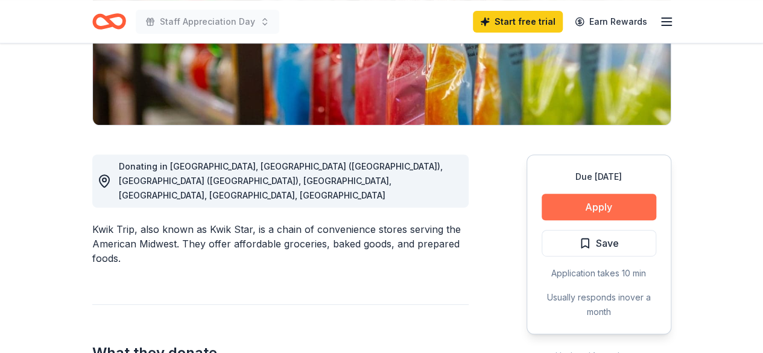
click at [622, 208] on button "Apply" at bounding box center [599, 207] width 115 height 27
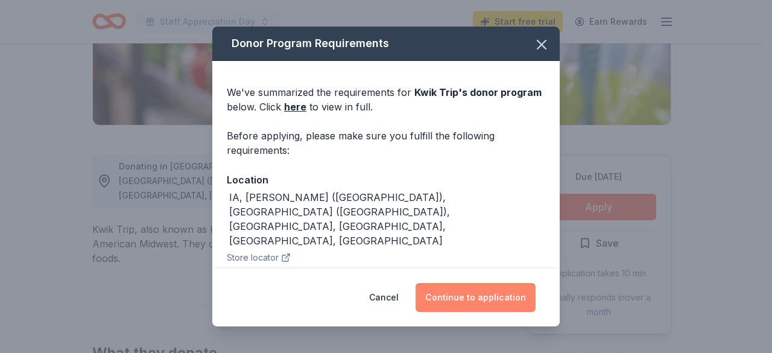
click at [465, 297] on button "Continue to application" at bounding box center [476, 297] width 120 height 29
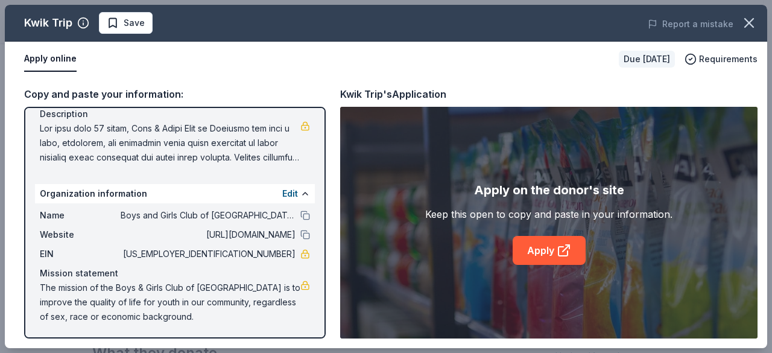
scroll to position [128, 0]
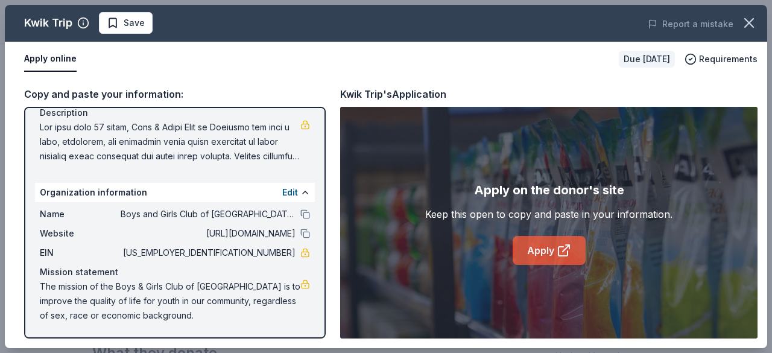
click at [557, 253] on icon at bounding box center [564, 250] width 14 height 14
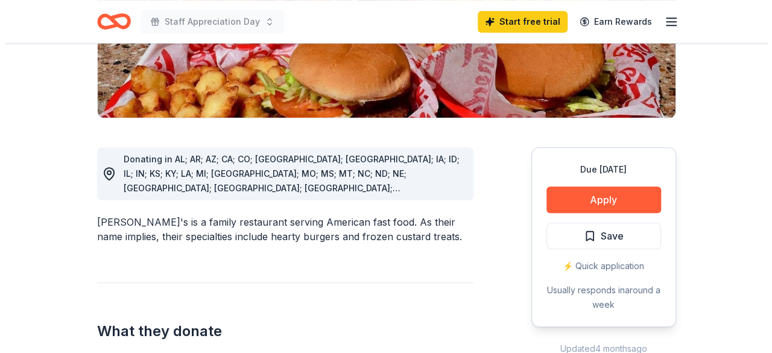
scroll to position [302, 0]
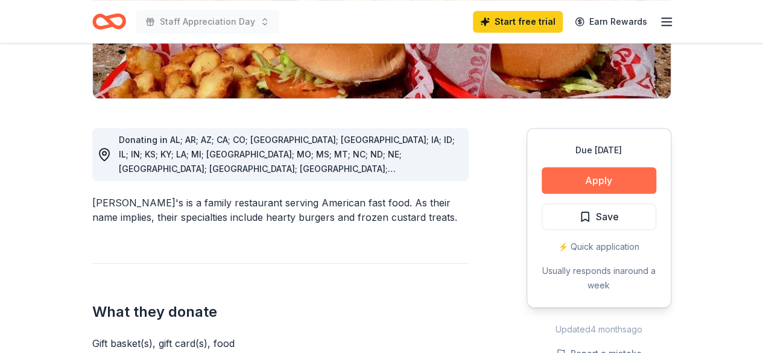
click at [610, 167] on button "Apply" at bounding box center [599, 180] width 115 height 27
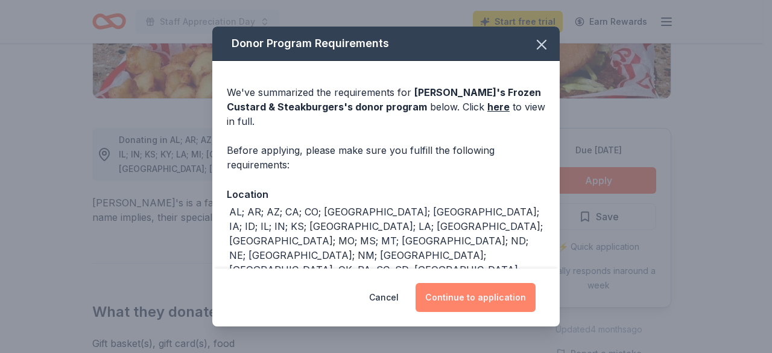
click at [473, 299] on button "Continue to application" at bounding box center [476, 297] width 120 height 29
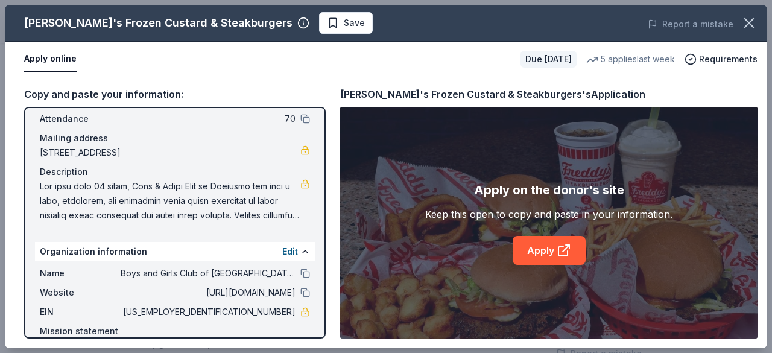
scroll to position [128, 0]
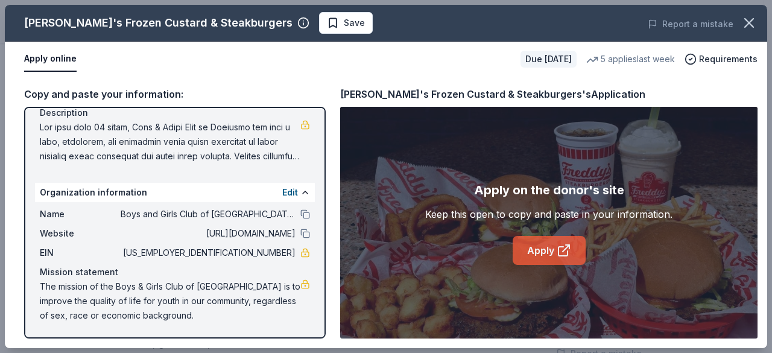
click at [544, 255] on link "Apply" at bounding box center [549, 250] width 73 height 29
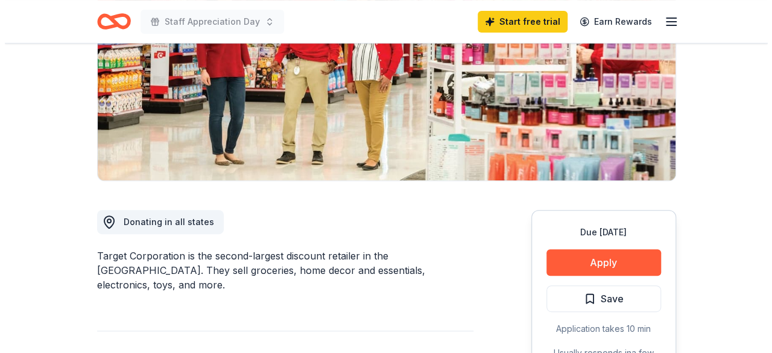
scroll to position [241, 0]
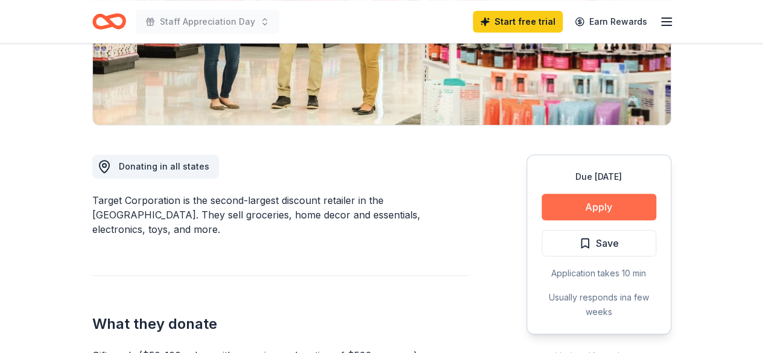
click at [590, 206] on button "Apply" at bounding box center [599, 207] width 115 height 27
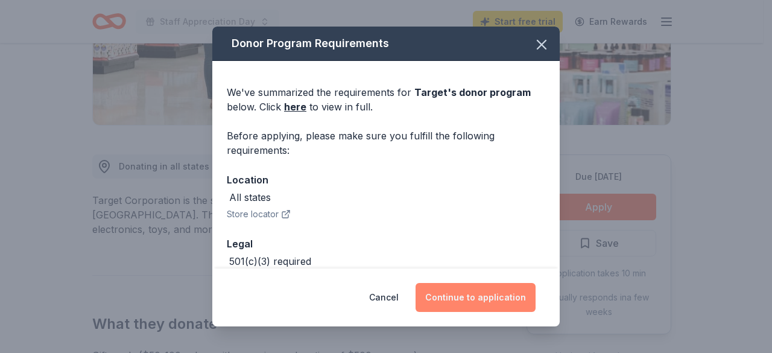
click at [468, 296] on button "Continue to application" at bounding box center [476, 297] width 120 height 29
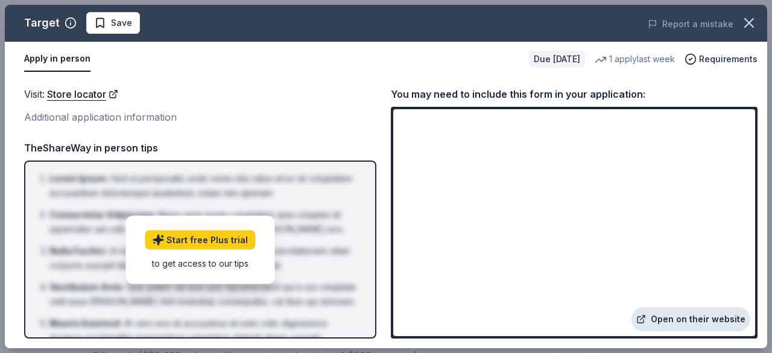
click at [685, 324] on link "Open on their website" at bounding box center [691, 319] width 119 height 24
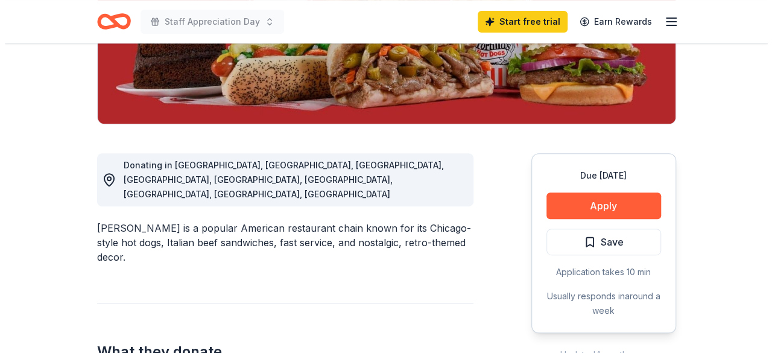
scroll to position [302, 0]
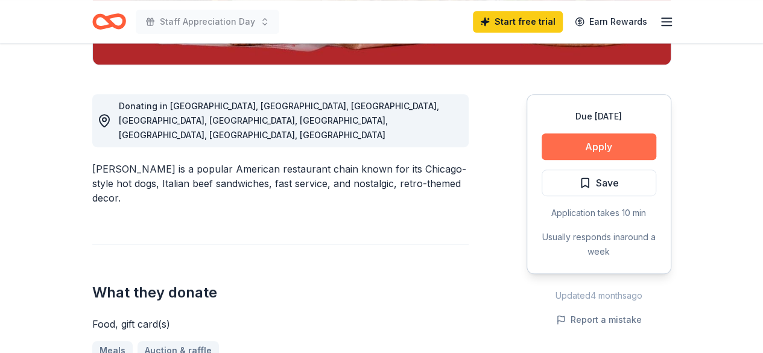
click at [570, 143] on button "Apply" at bounding box center [599, 146] width 115 height 27
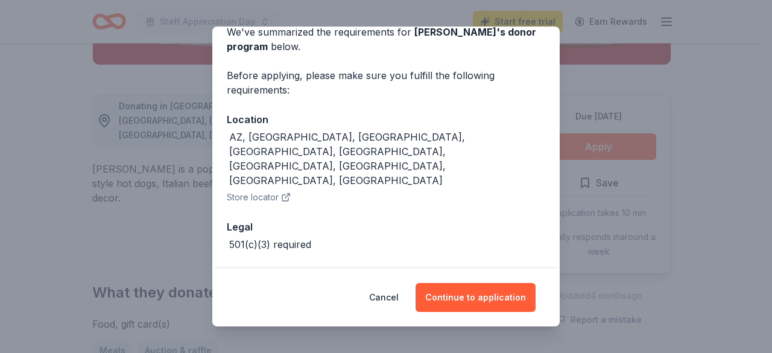
scroll to position [63, 0]
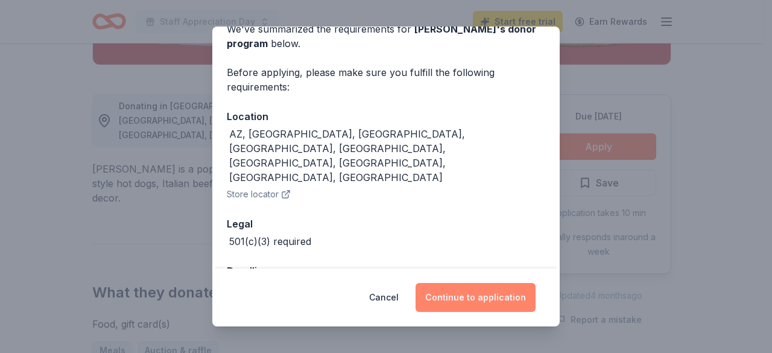
click at [465, 294] on button "Continue to application" at bounding box center [476, 297] width 120 height 29
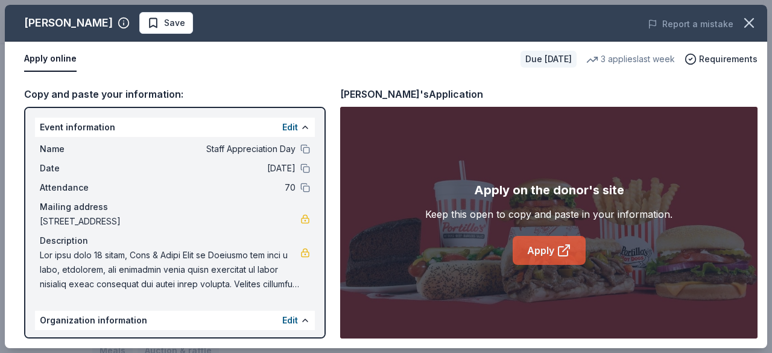
click at [532, 255] on link "Apply" at bounding box center [549, 250] width 73 height 29
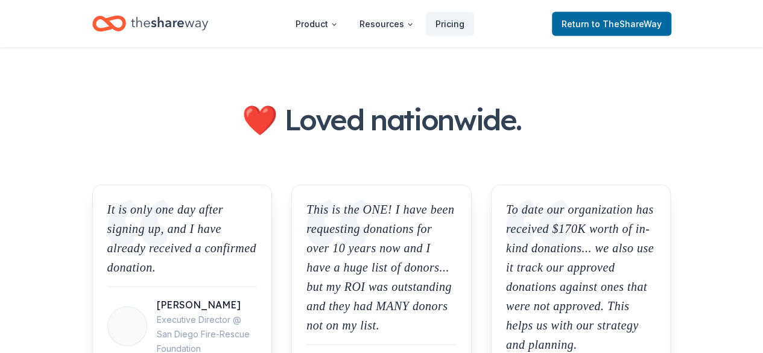
scroll to position [1388, 0]
